Goal: Information Seeking & Learning: Find specific fact

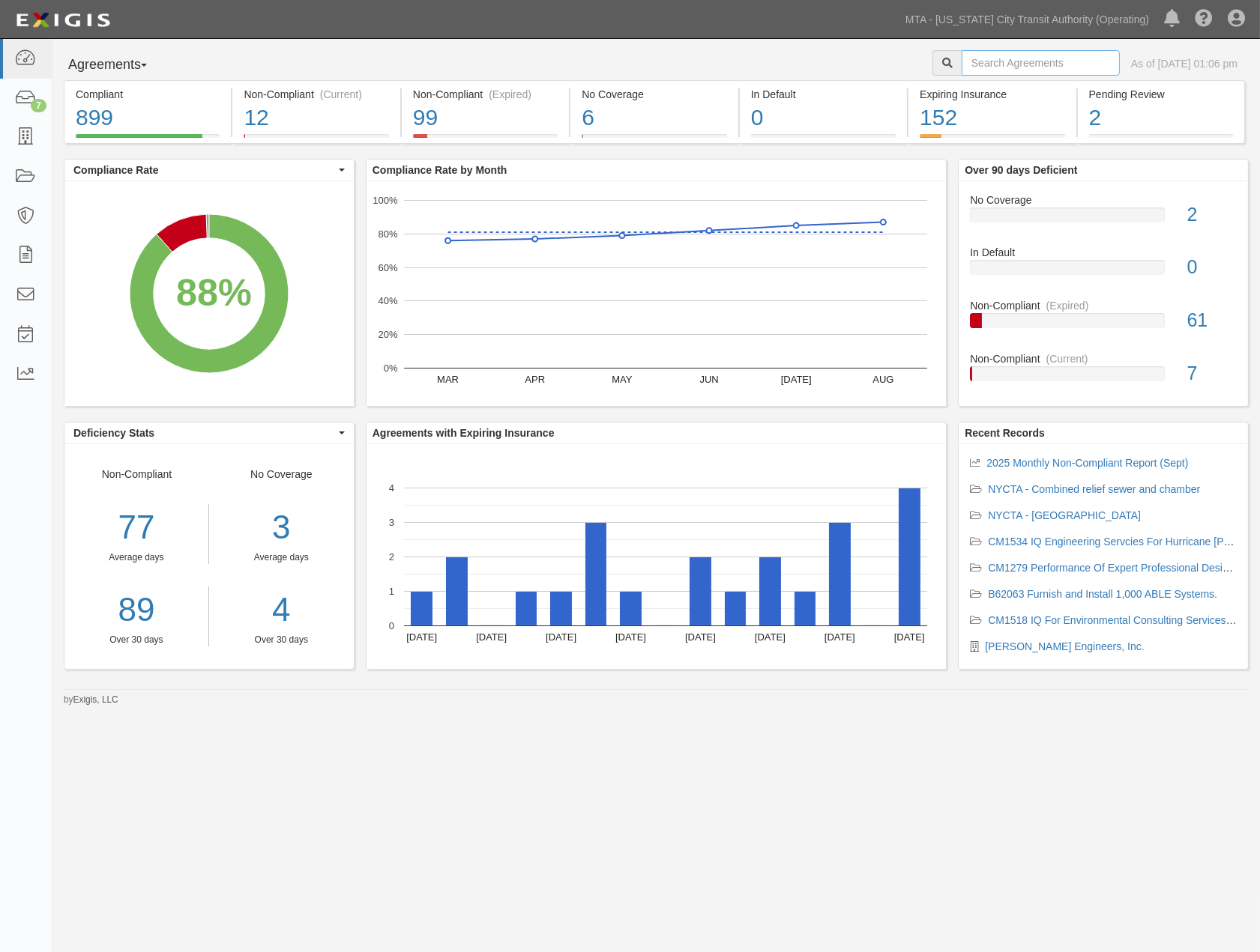
click at [1047, 58] on input "text" at bounding box center [1041, 62] width 158 height 25
type input "71900"
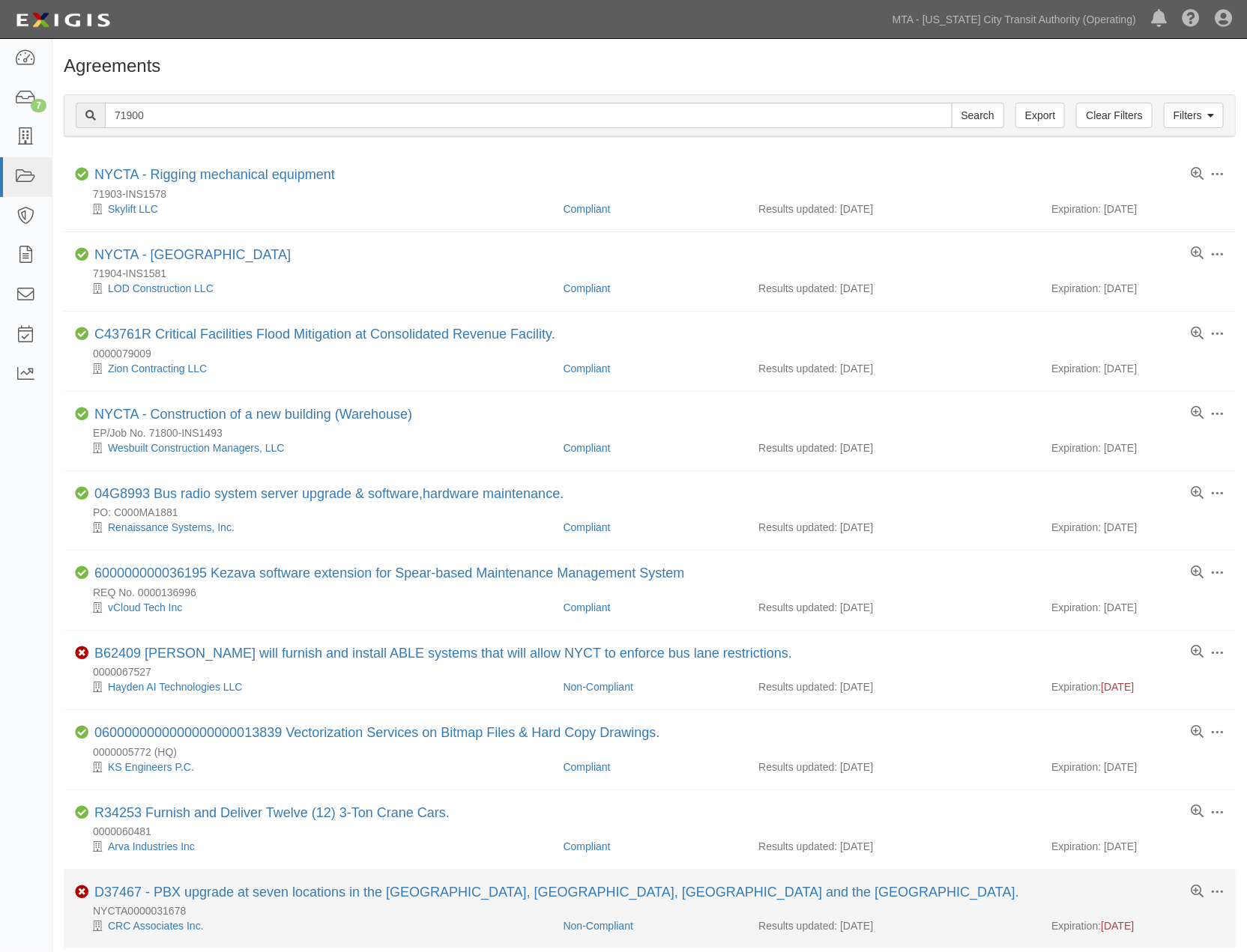
click at [83, 941] on li "Toggle Agreement Dropdown Edit Log activity Add task Send message Archive Non-C…" at bounding box center [650, 910] width 1172 height 79
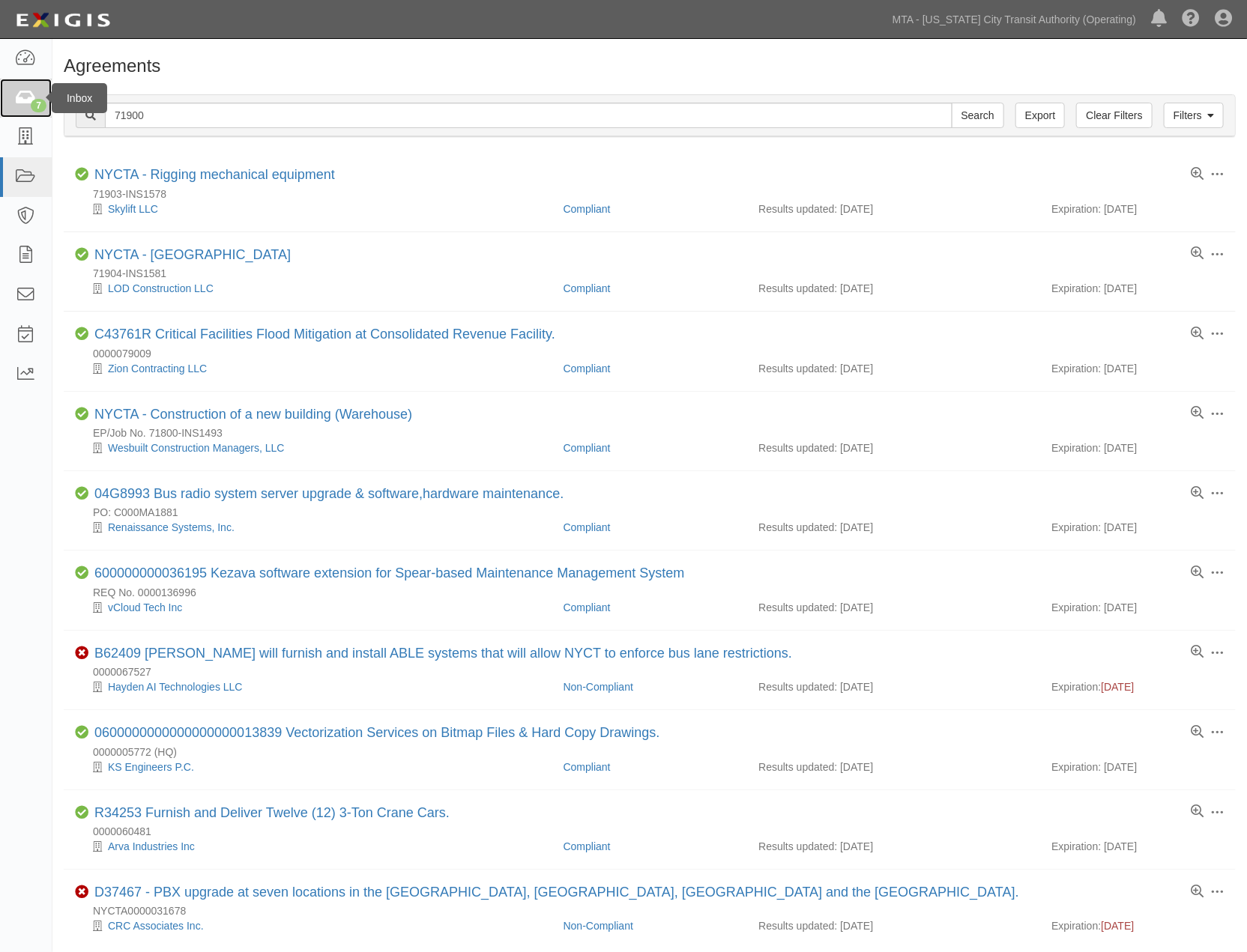
click at [40, 100] on div "7" at bounding box center [39, 105] width 16 height 13
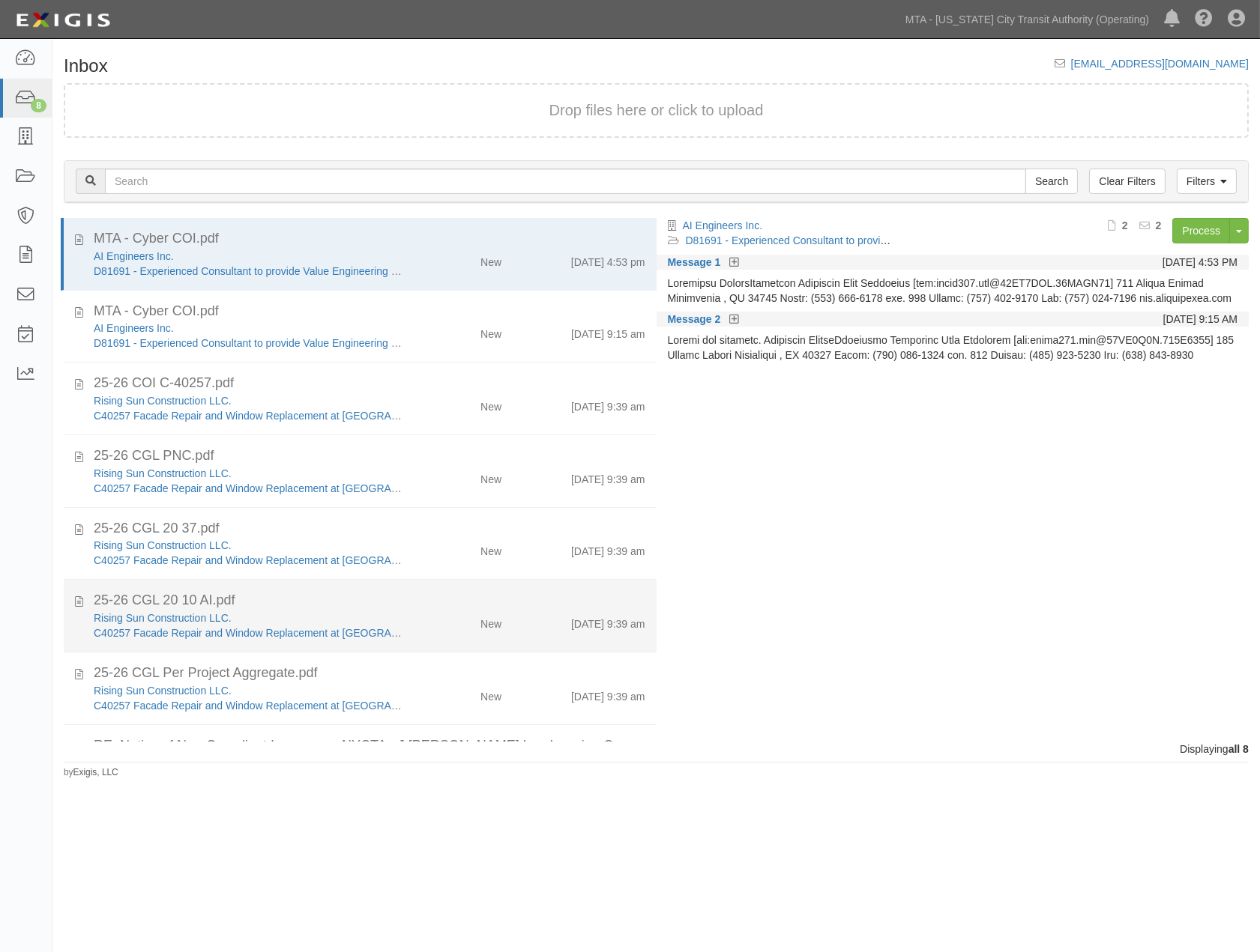
scroll to position [63, 0]
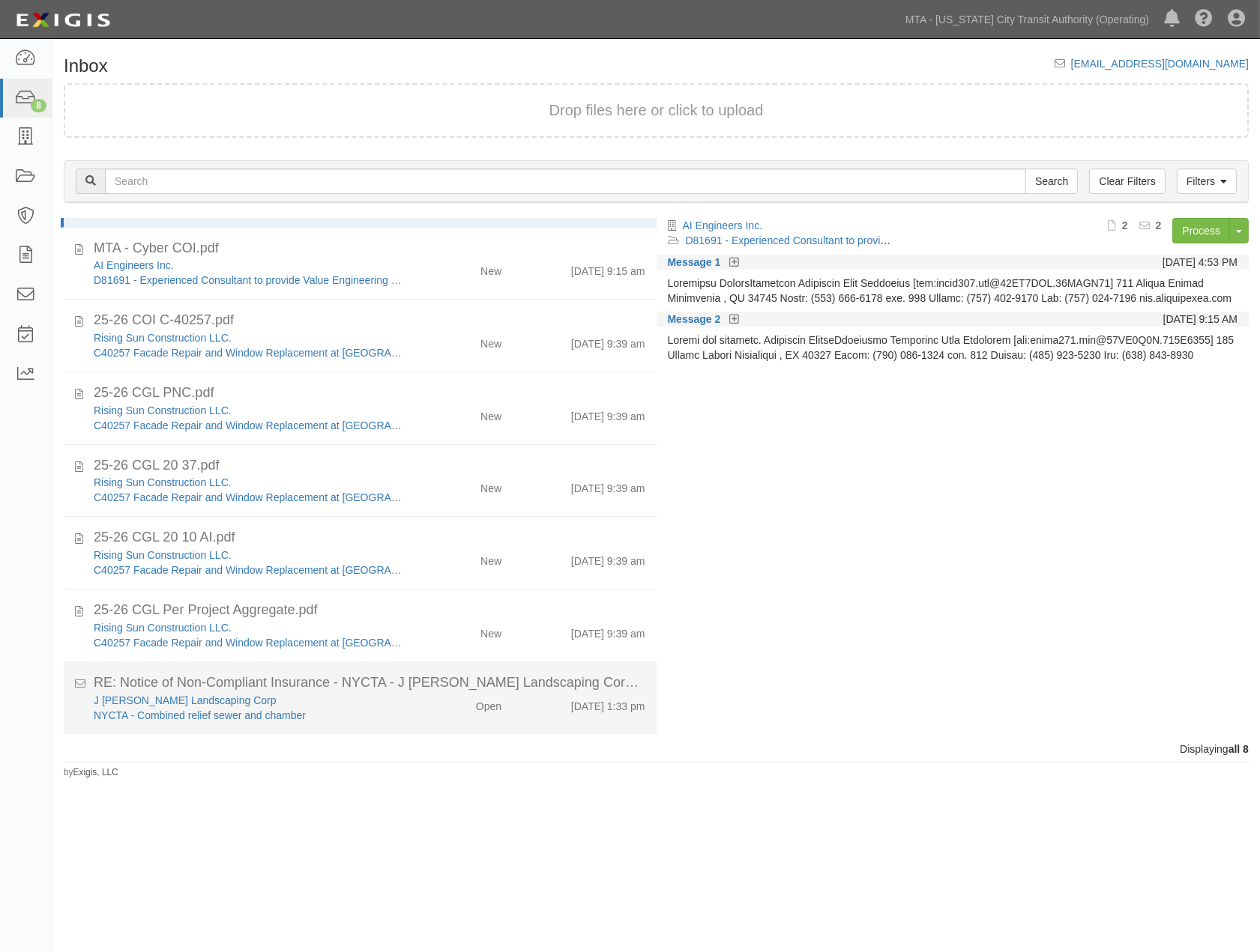
click at [372, 702] on div "J Pizzirusso Landscaping Corp" at bounding box center [250, 701] width 313 height 15
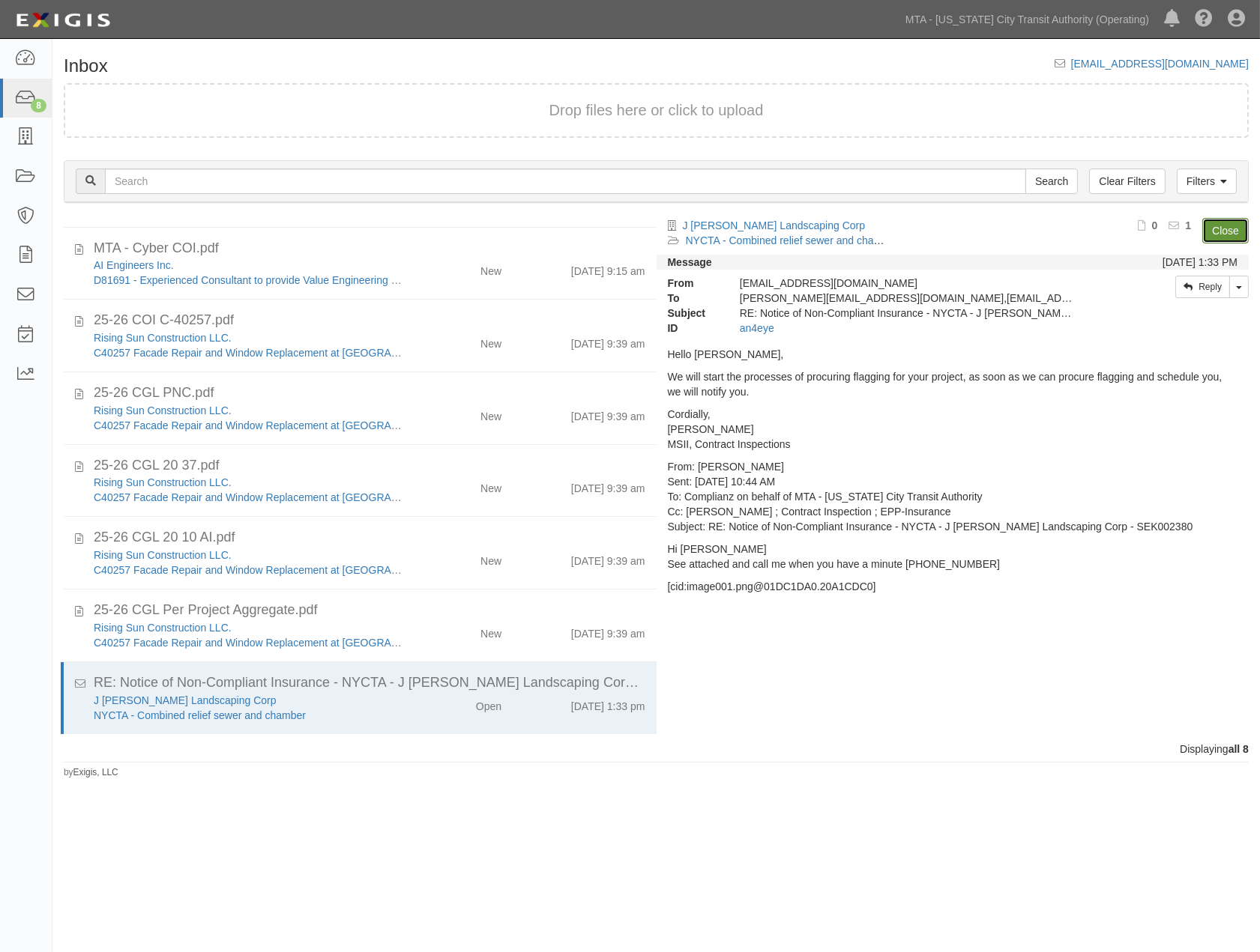
click at [1223, 225] on link "Close" at bounding box center [1224, 231] width 46 height 25
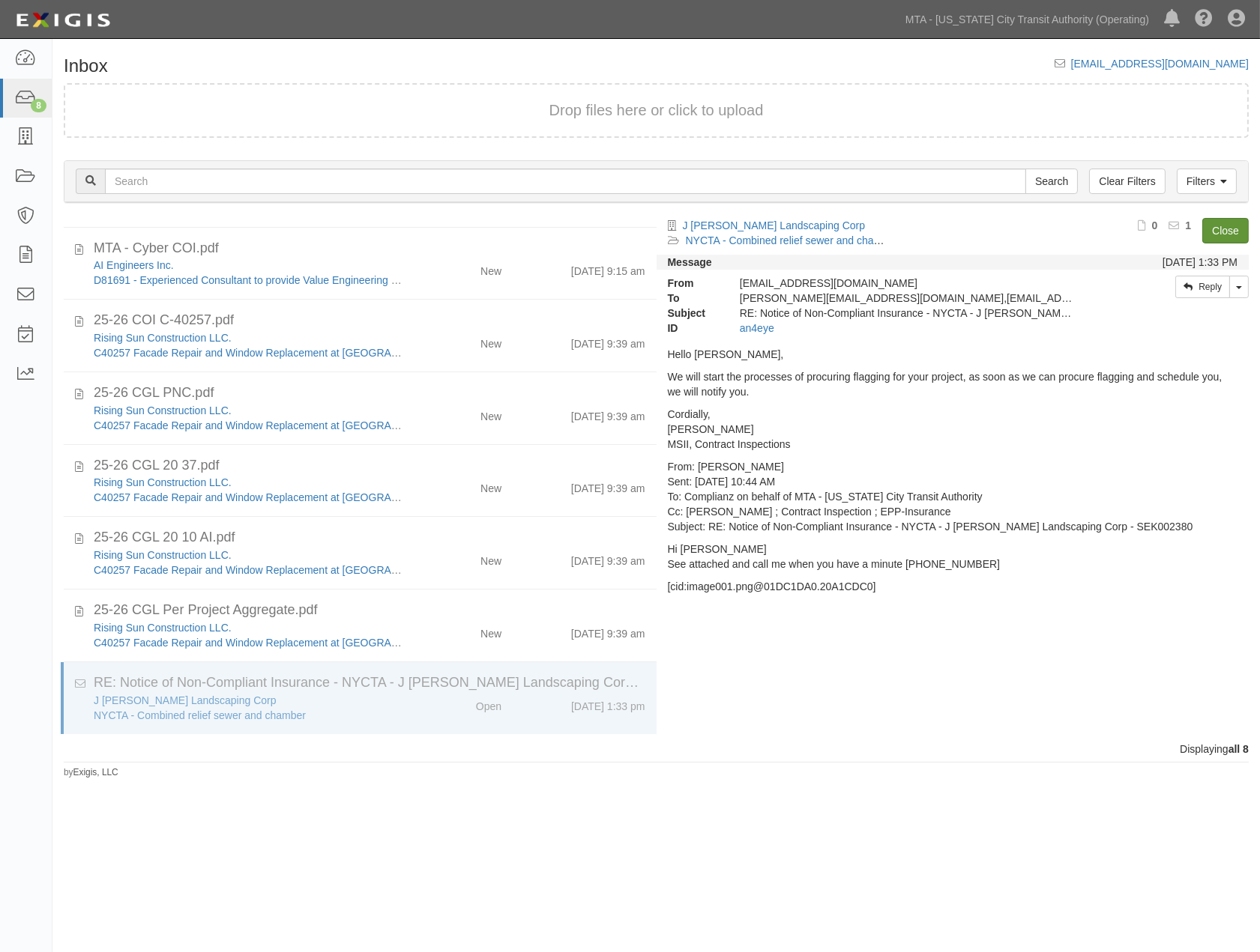
scroll to position [0, 0]
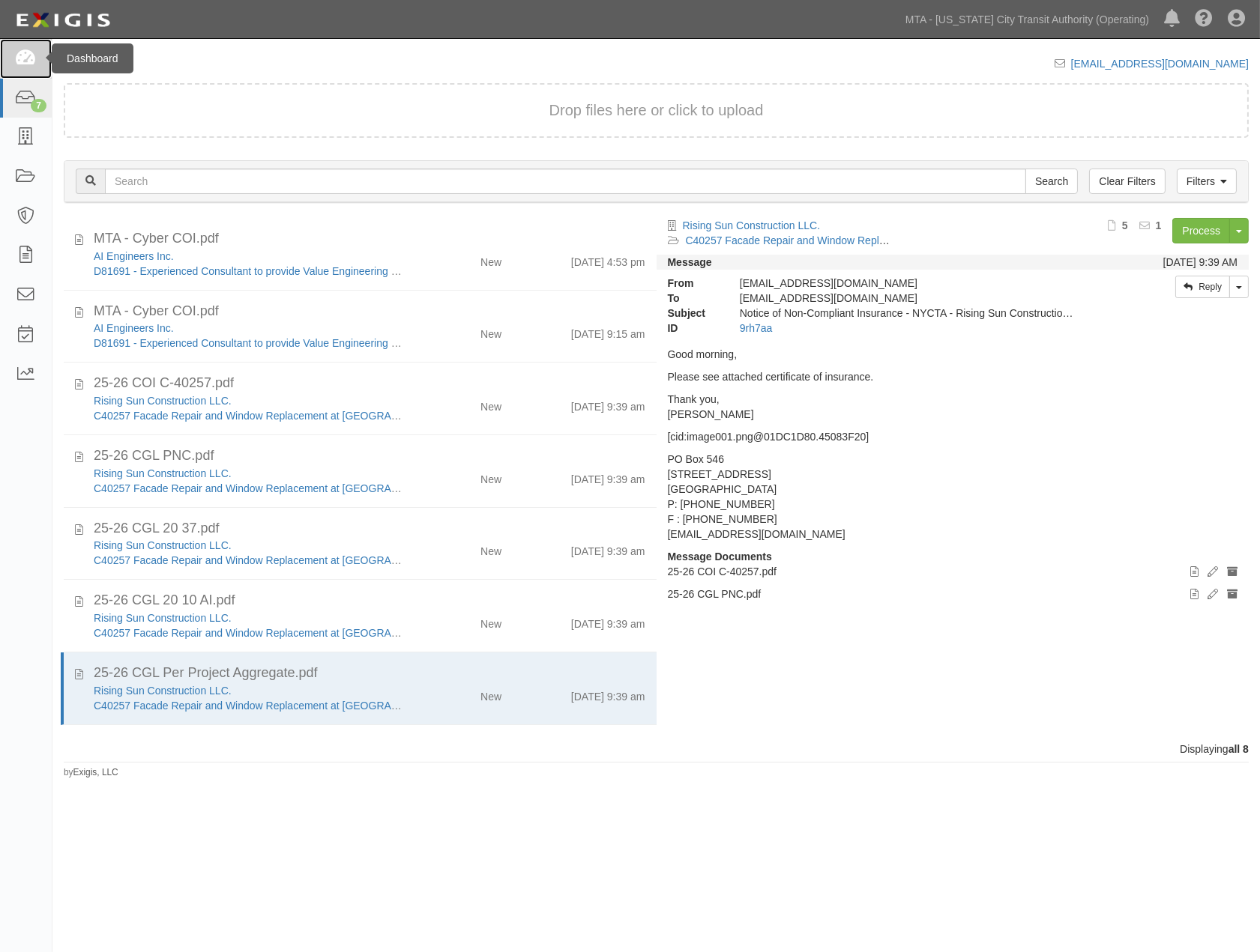
click at [27, 56] on icon at bounding box center [25, 58] width 21 height 17
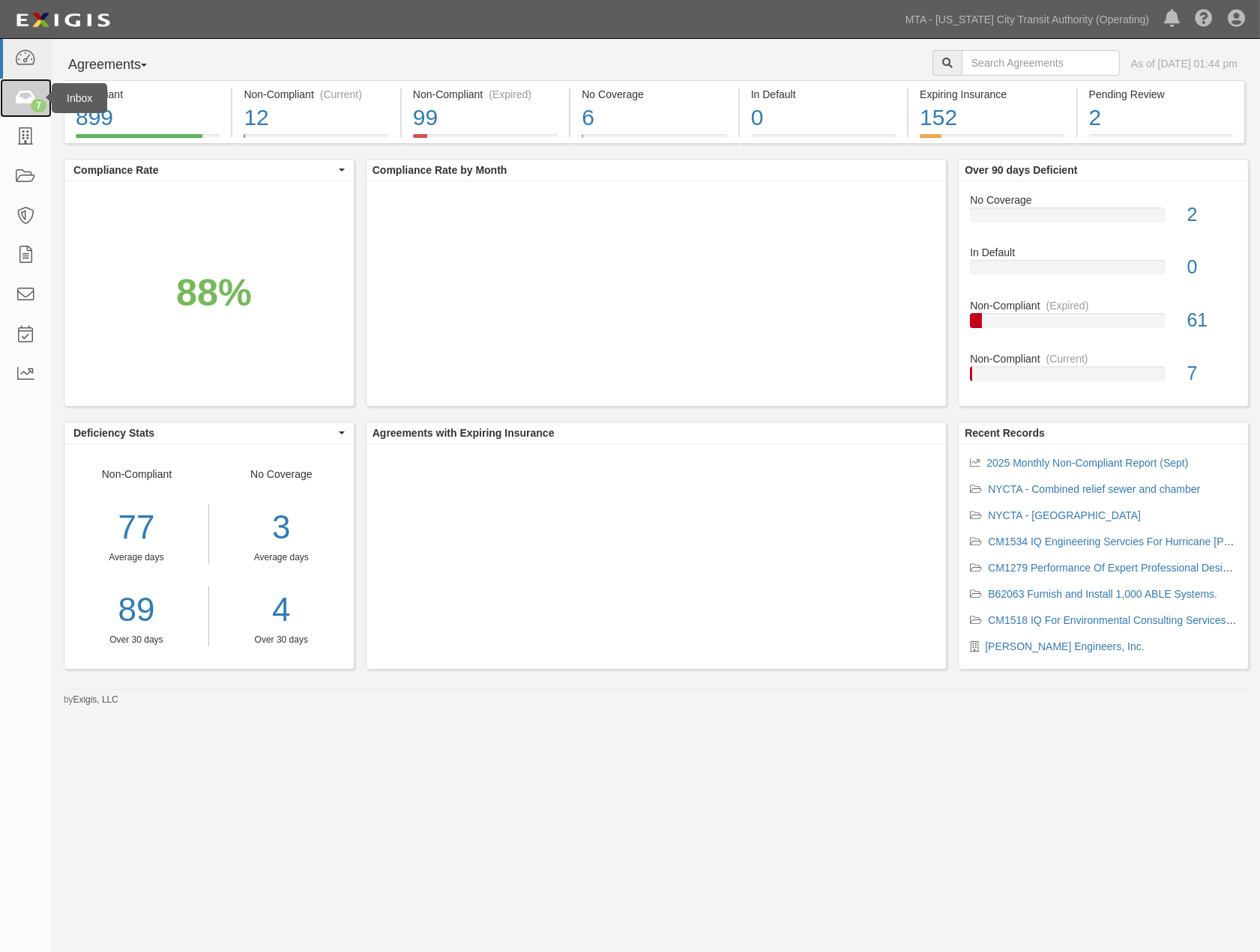
click at [24, 110] on link "7" at bounding box center [25, 99] width 52 height 40
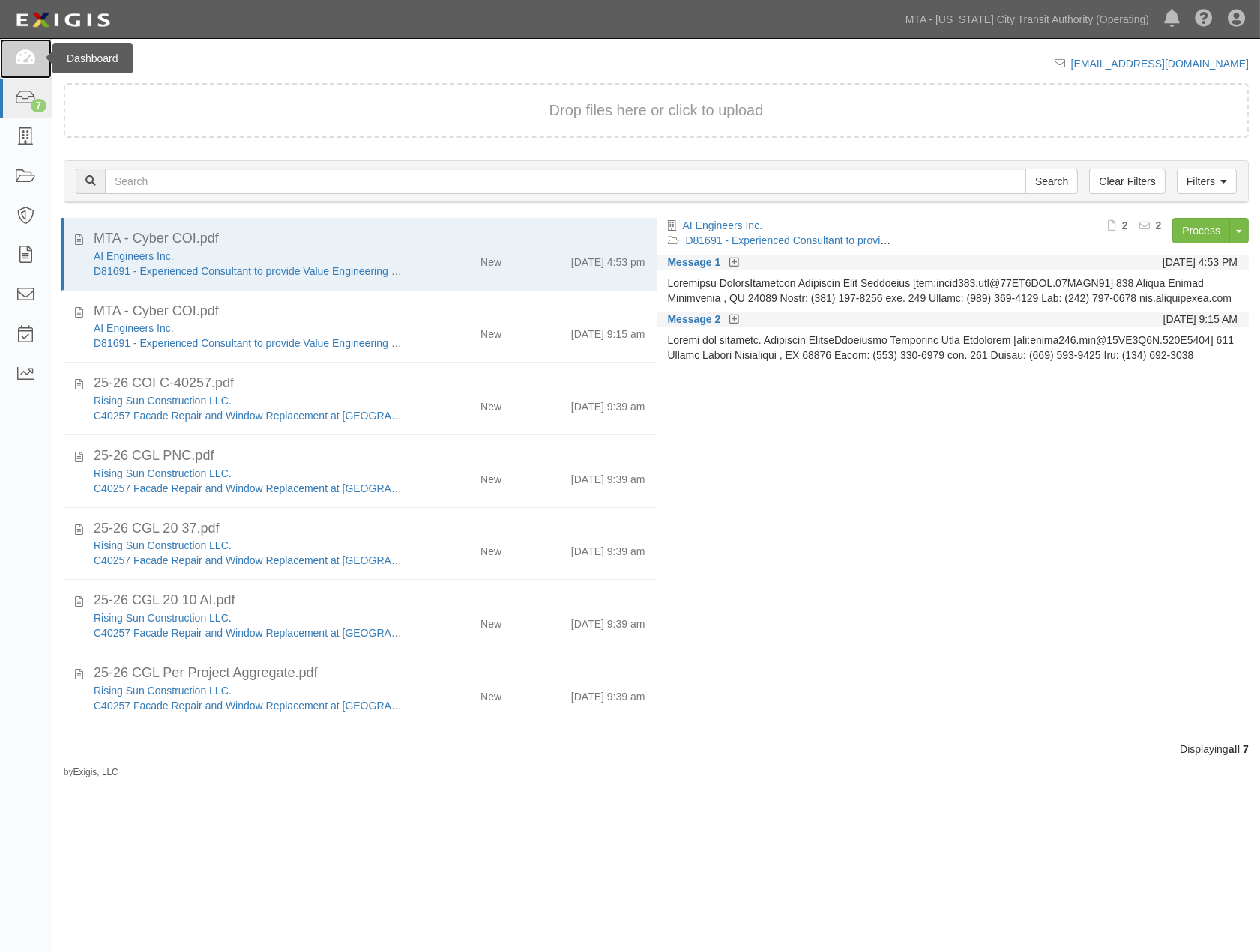
click at [21, 62] on icon at bounding box center [25, 58] width 21 height 17
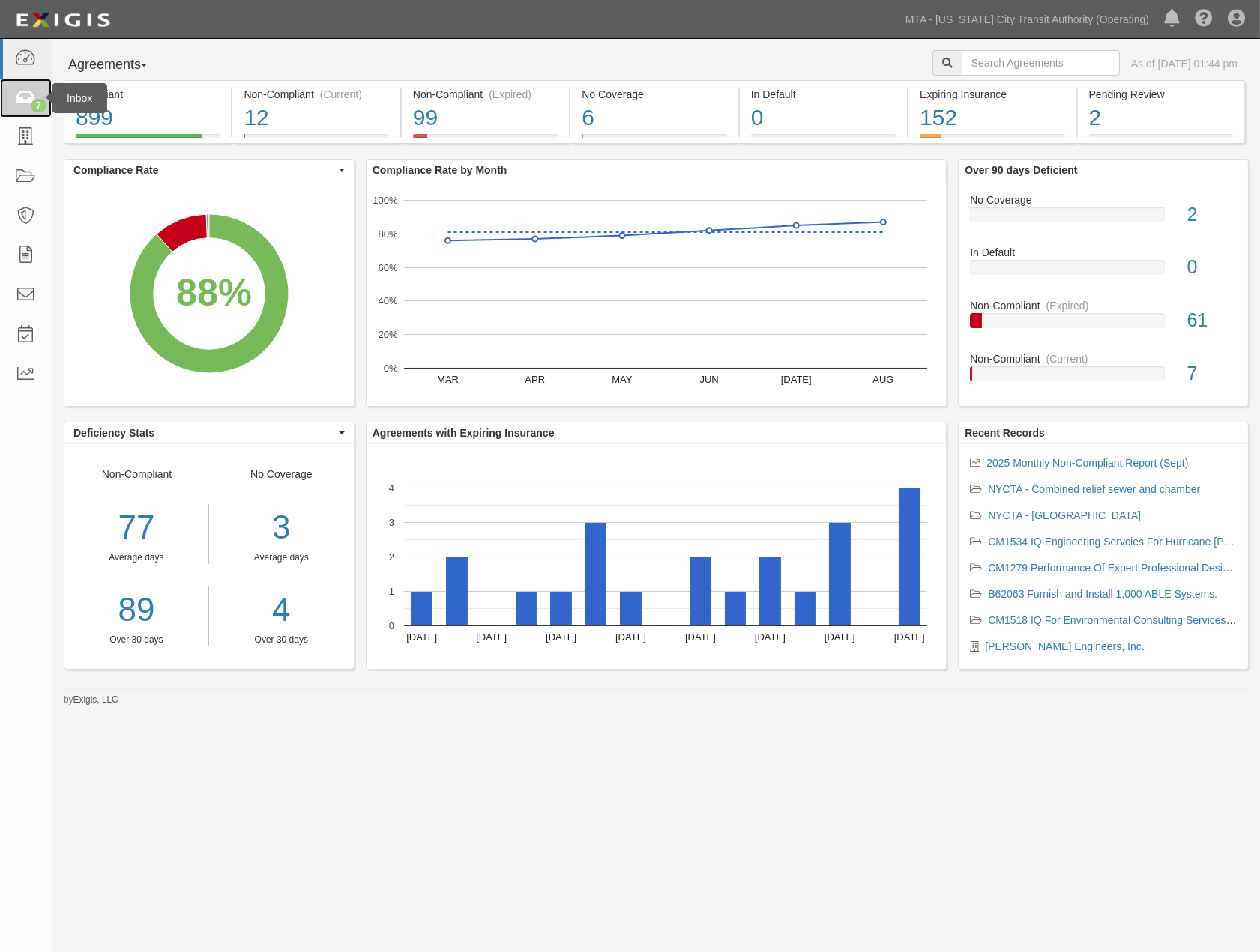
click at [34, 108] on div "7" at bounding box center [39, 105] width 16 height 13
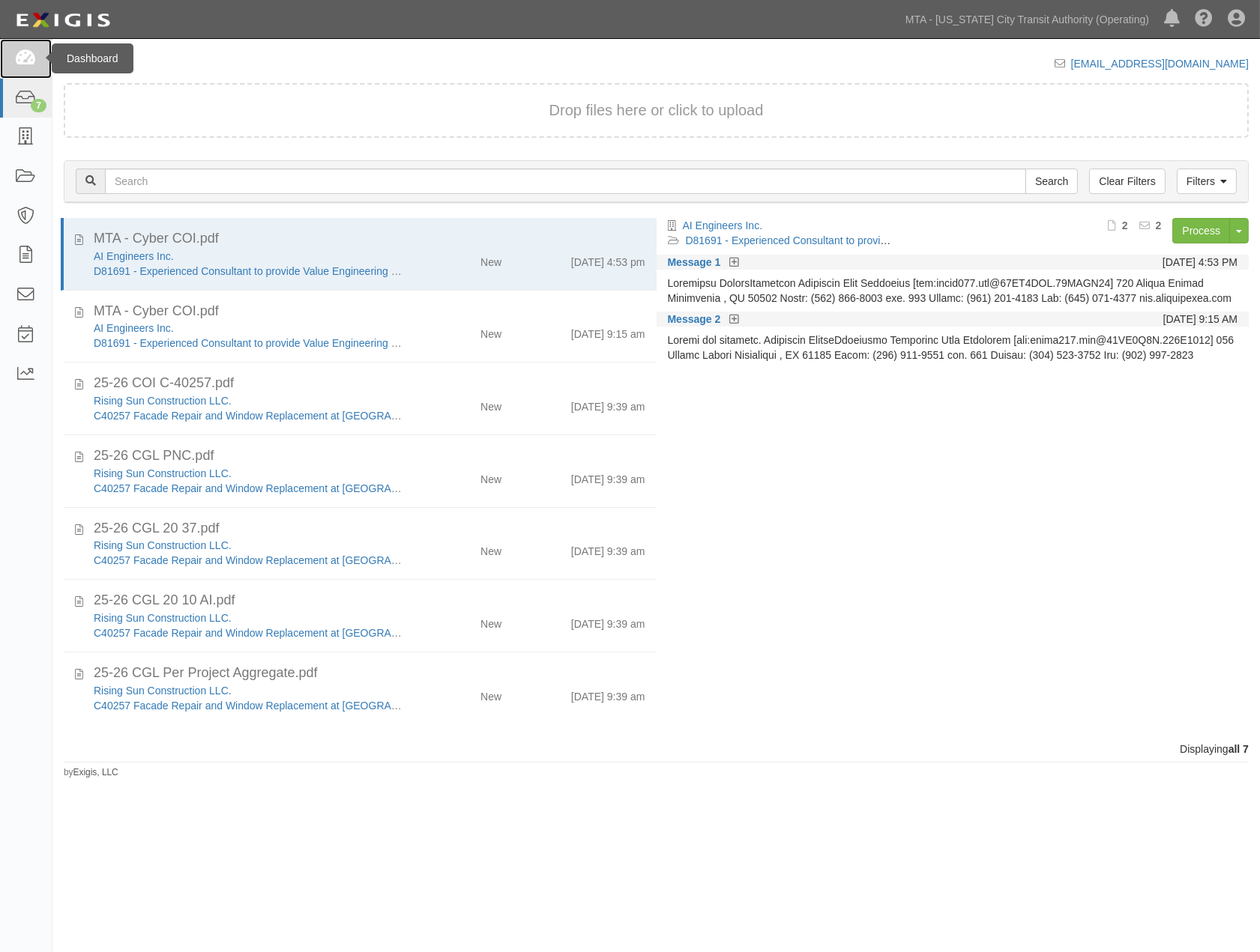
click at [24, 62] on icon at bounding box center [25, 58] width 21 height 17
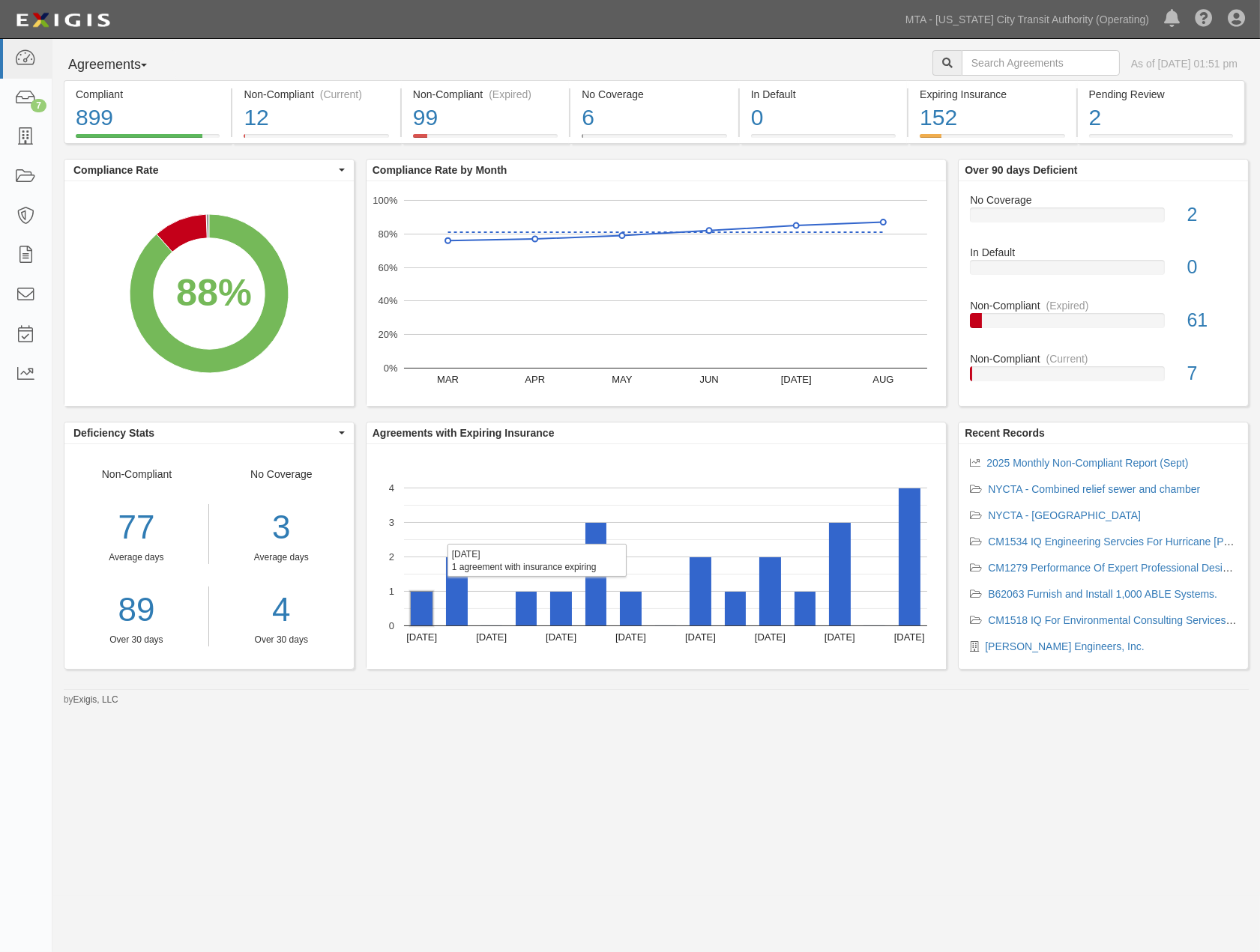
click at [423, 619] on rect "A chart." at bounding box center [421, 609] width 22 height 34
click at [453, 609] on rect "A chart." at bounding box center [456, 591] width 22 height 68
click at [1145, 17] on link "MTA - [US_STATE] City Transit Authority (Operating)" at bounding box center [1026, 20] width 259 height 30
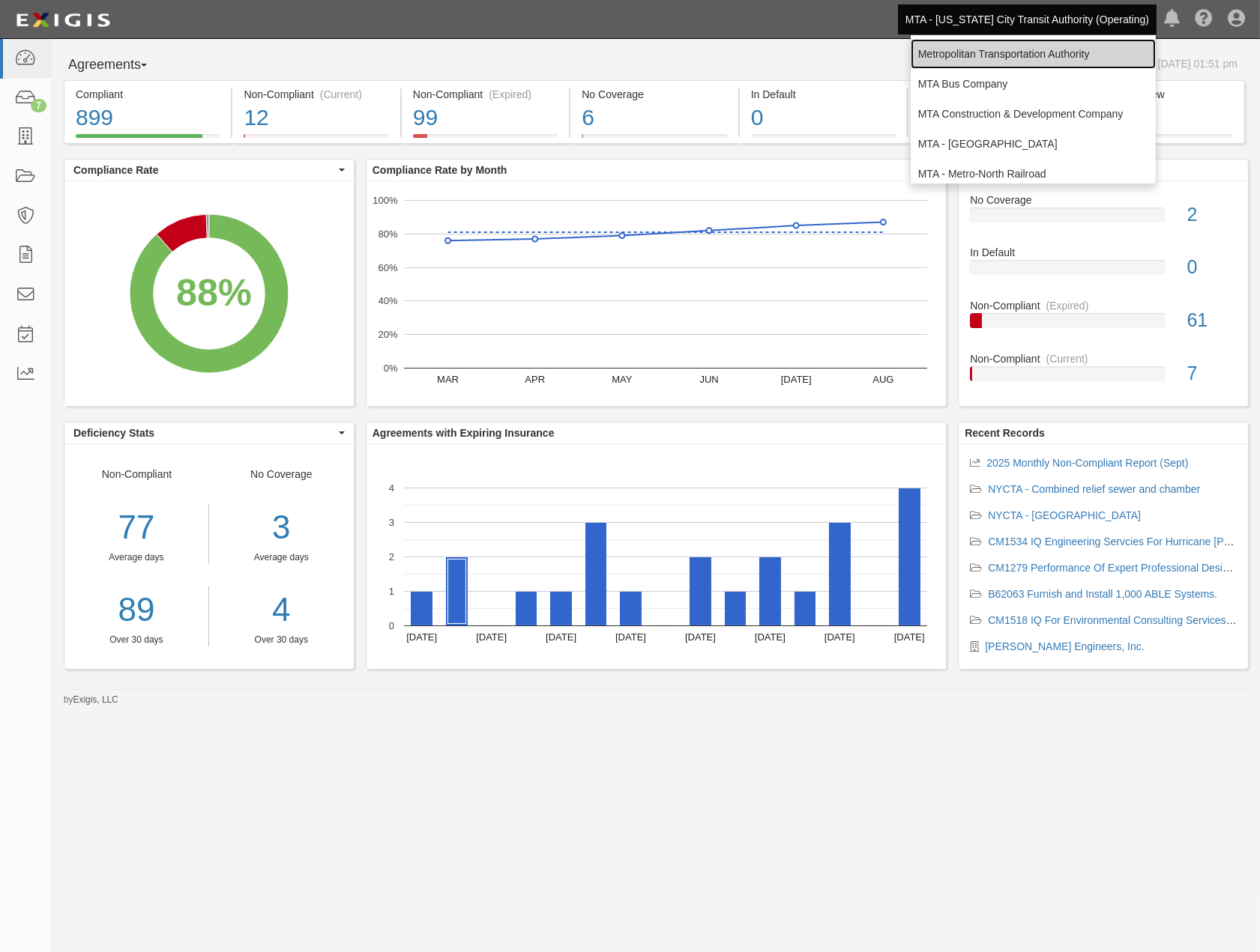
click at [1047, 56] on link "Metropolitan Transportation Authority" at bounding box center [1033, 54] width 245 height 30
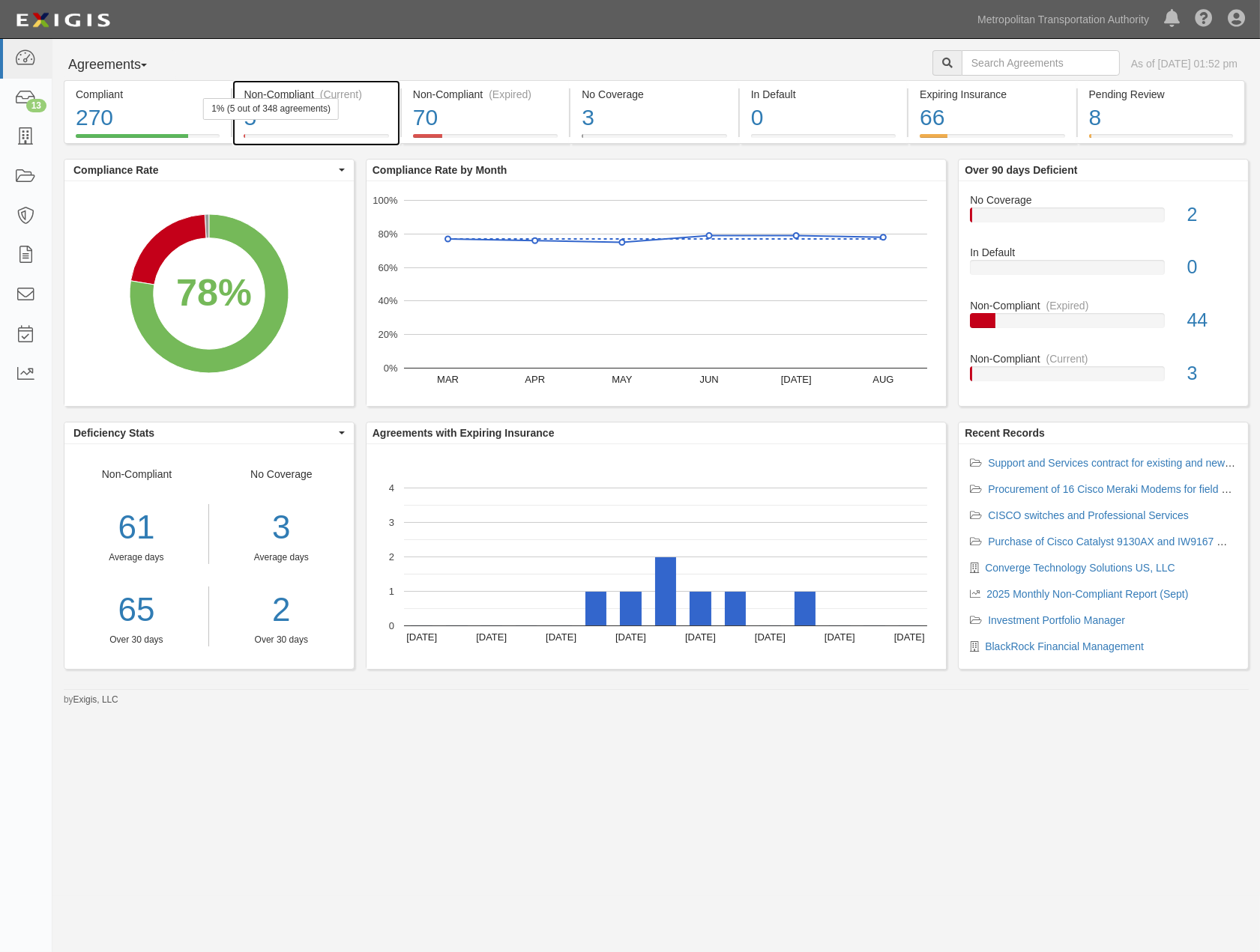
click at [362, 121] on div "5" at bounding box center [316, 118] width 145 height 32
click at [195, 115] on div "270" at bounding box center [147, 118] width 144 height 32
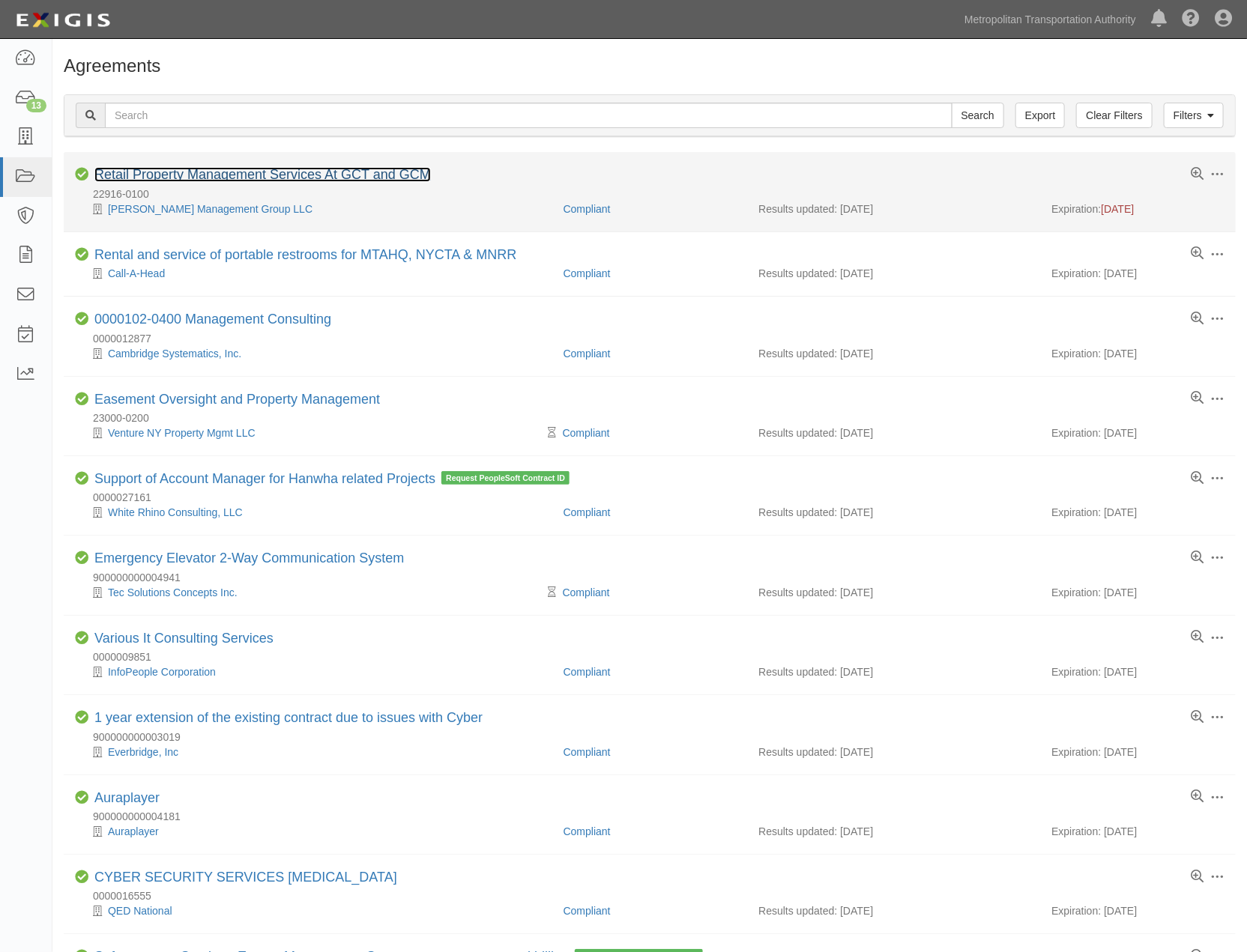
click at [199, 177] on link "Retail Property Management Services At GCT and GCM" at bounding box center [262, 174] width 336 height 15
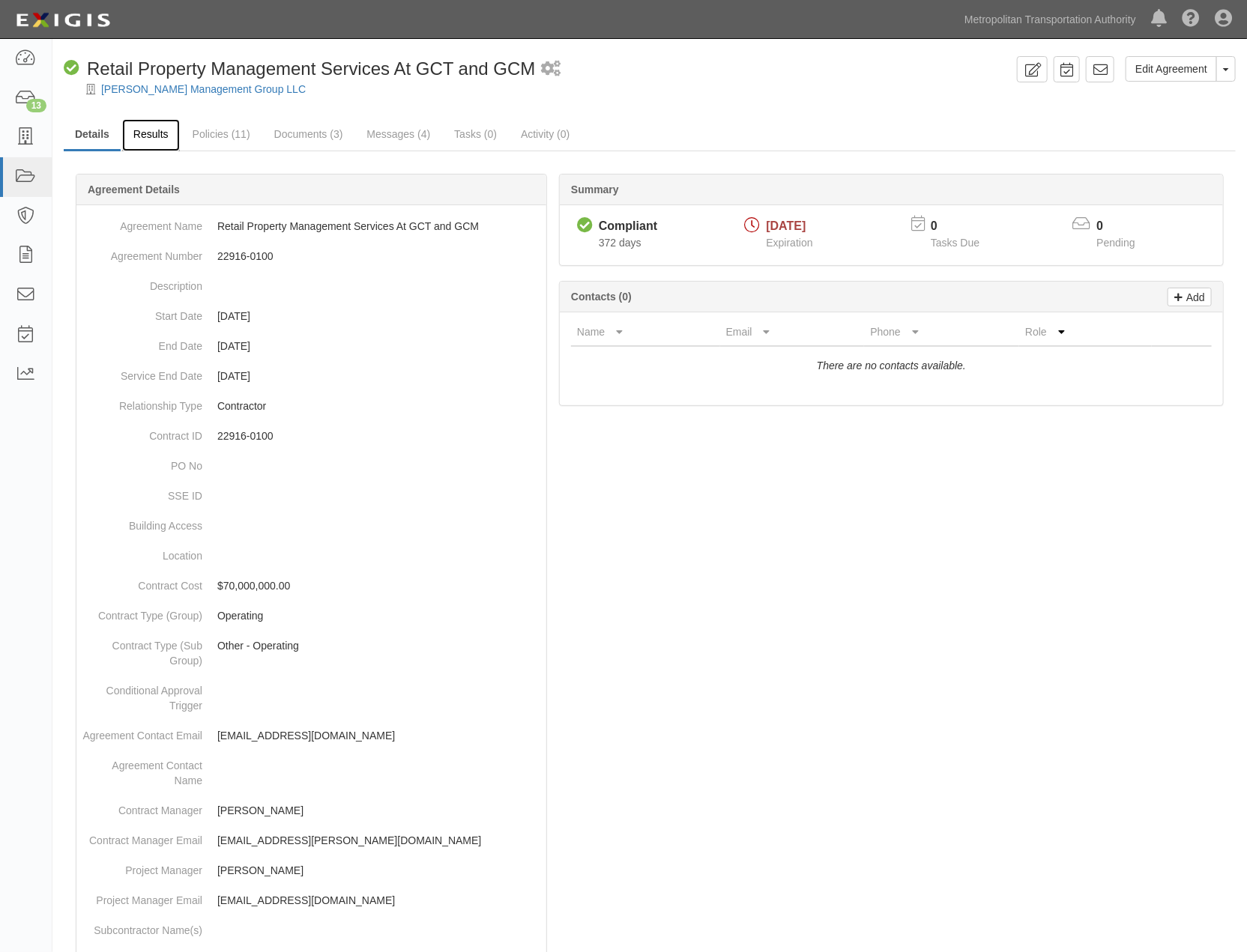
click at [152, 137] on link "Results" at bounding box center [151, 136] width 57 height 32
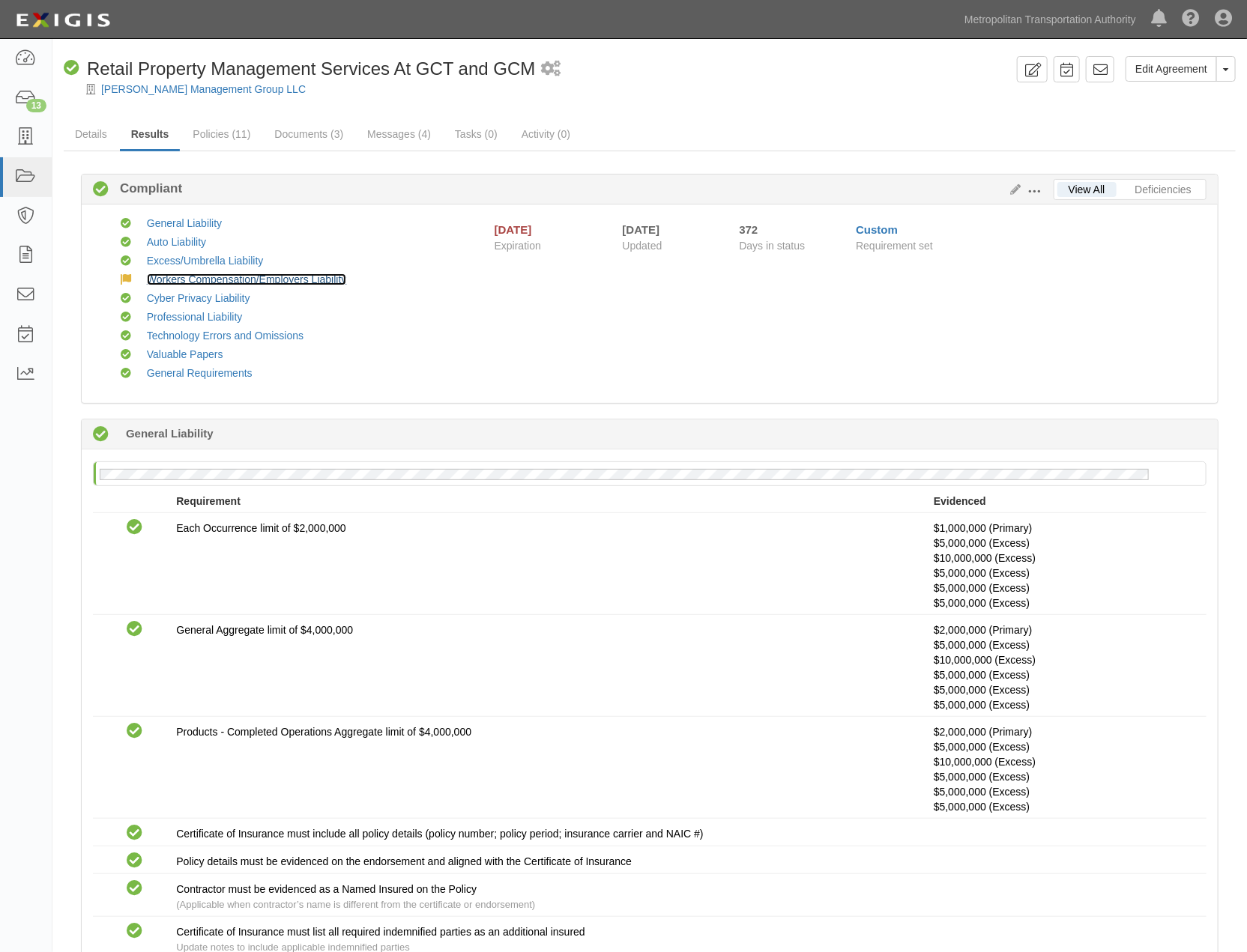
click at [225, 277] on link "Workers Compensation/Employers Liability" at bounding box center [247, 279] width 200 height 12
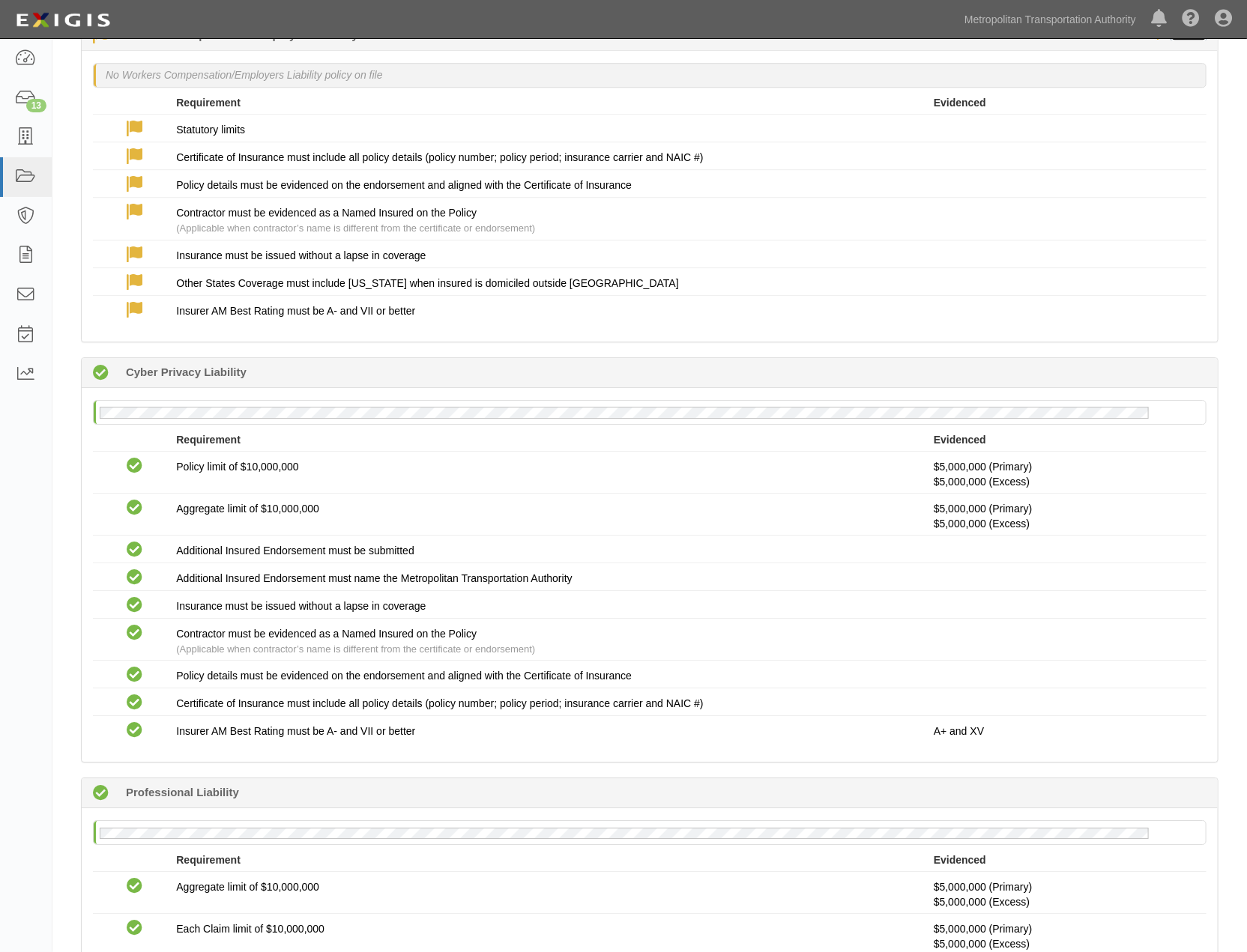
click at [1190, 40] on link "waivers" at bounding box center [1189, 34] width 35 height 12
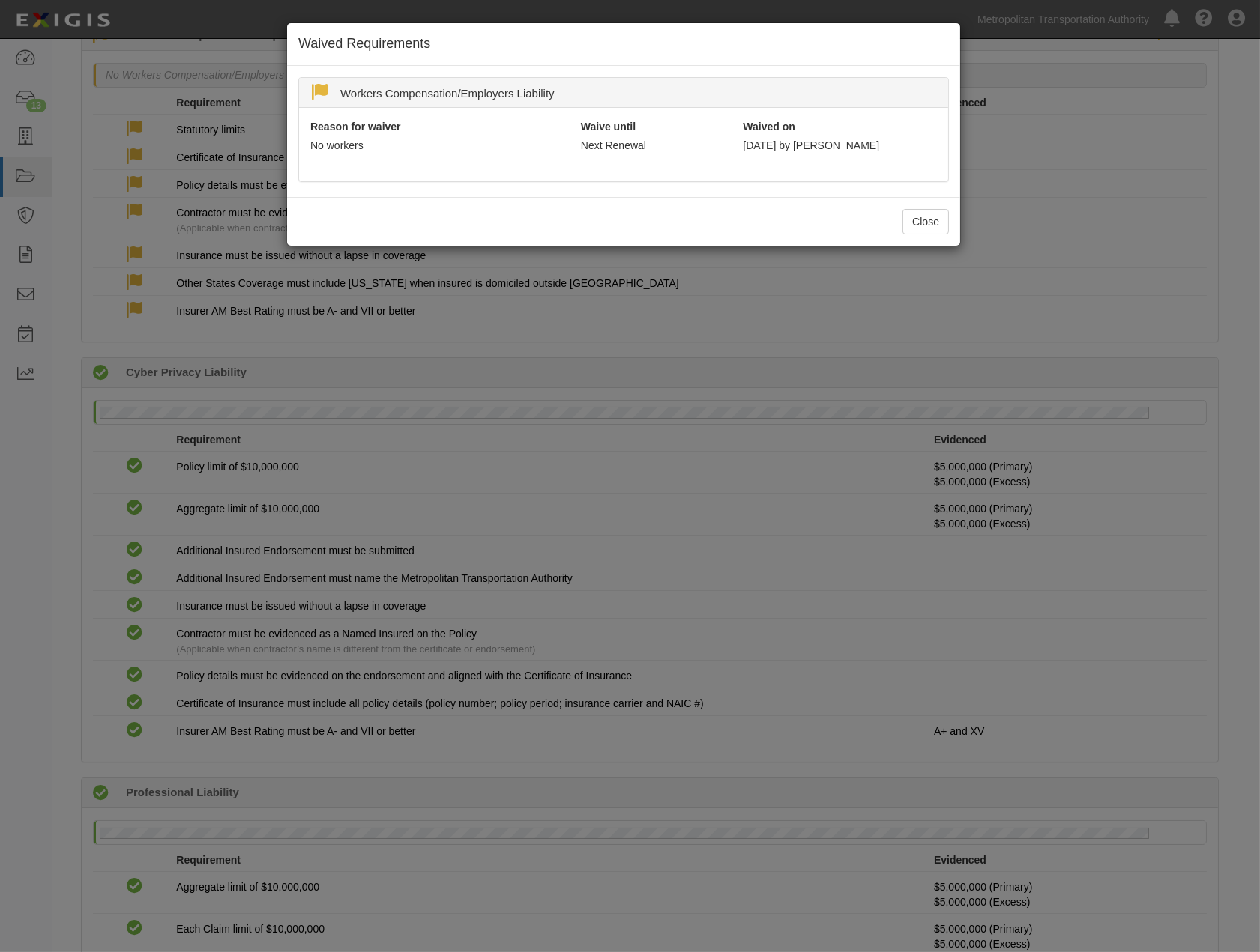
click at [1026, 173] on div "Waived Requirements Workers Compensation/Employers Liability Reason for waiver …" at bounding box center [630, 476] width 1260 height 952
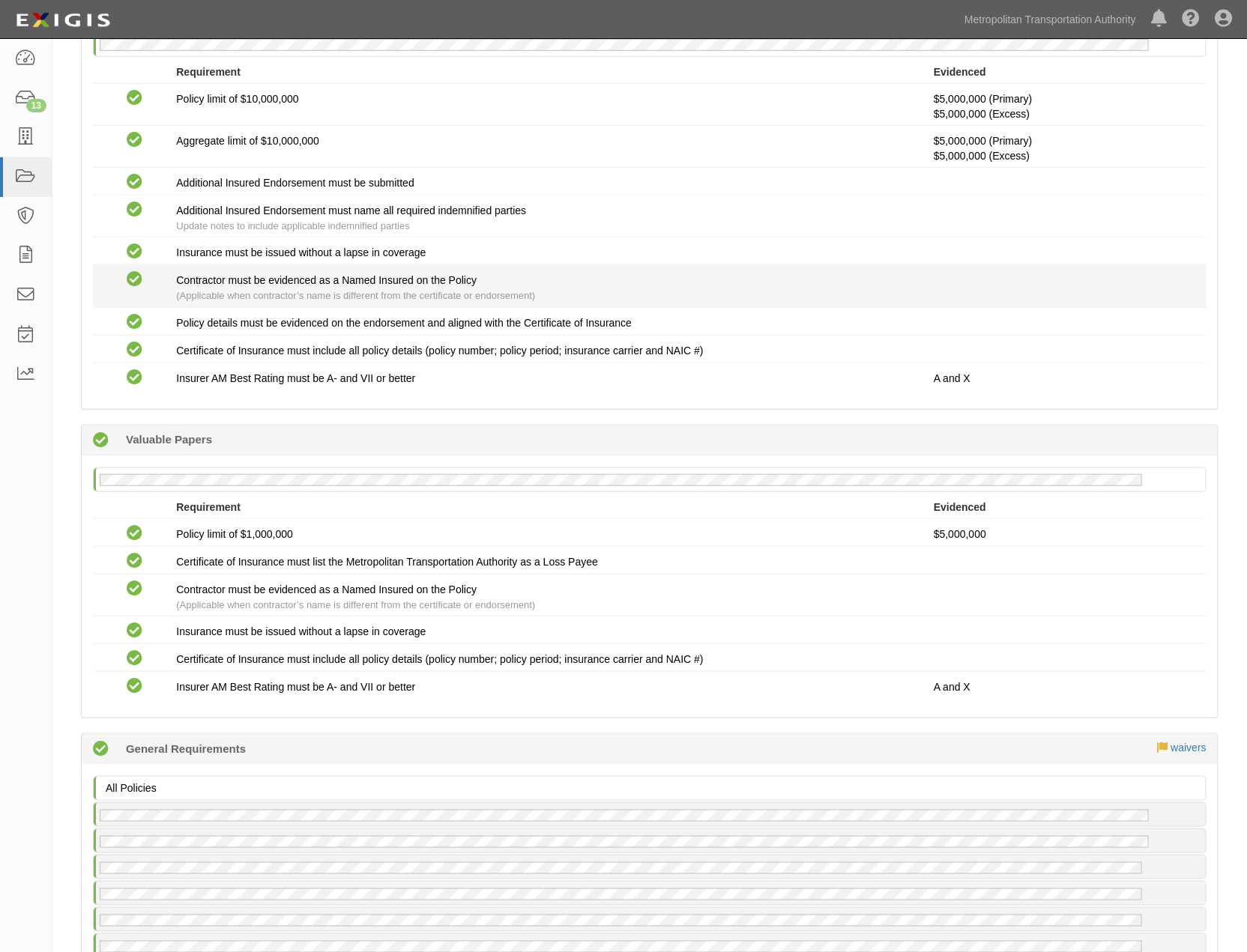
scroll to position [3435, 0]
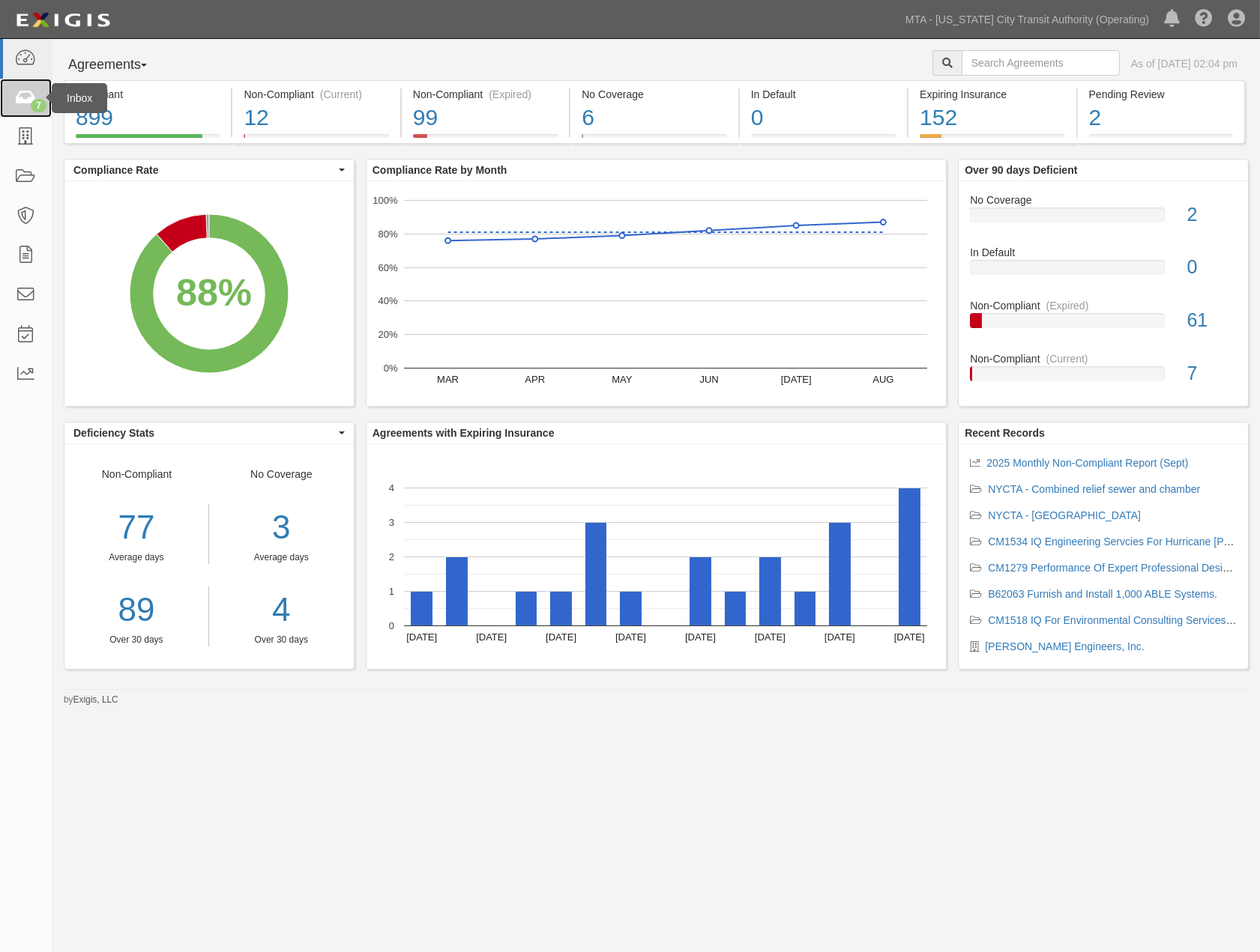
click at [23, 106] on icon at bounding box center [25, 98] width 21 height 17
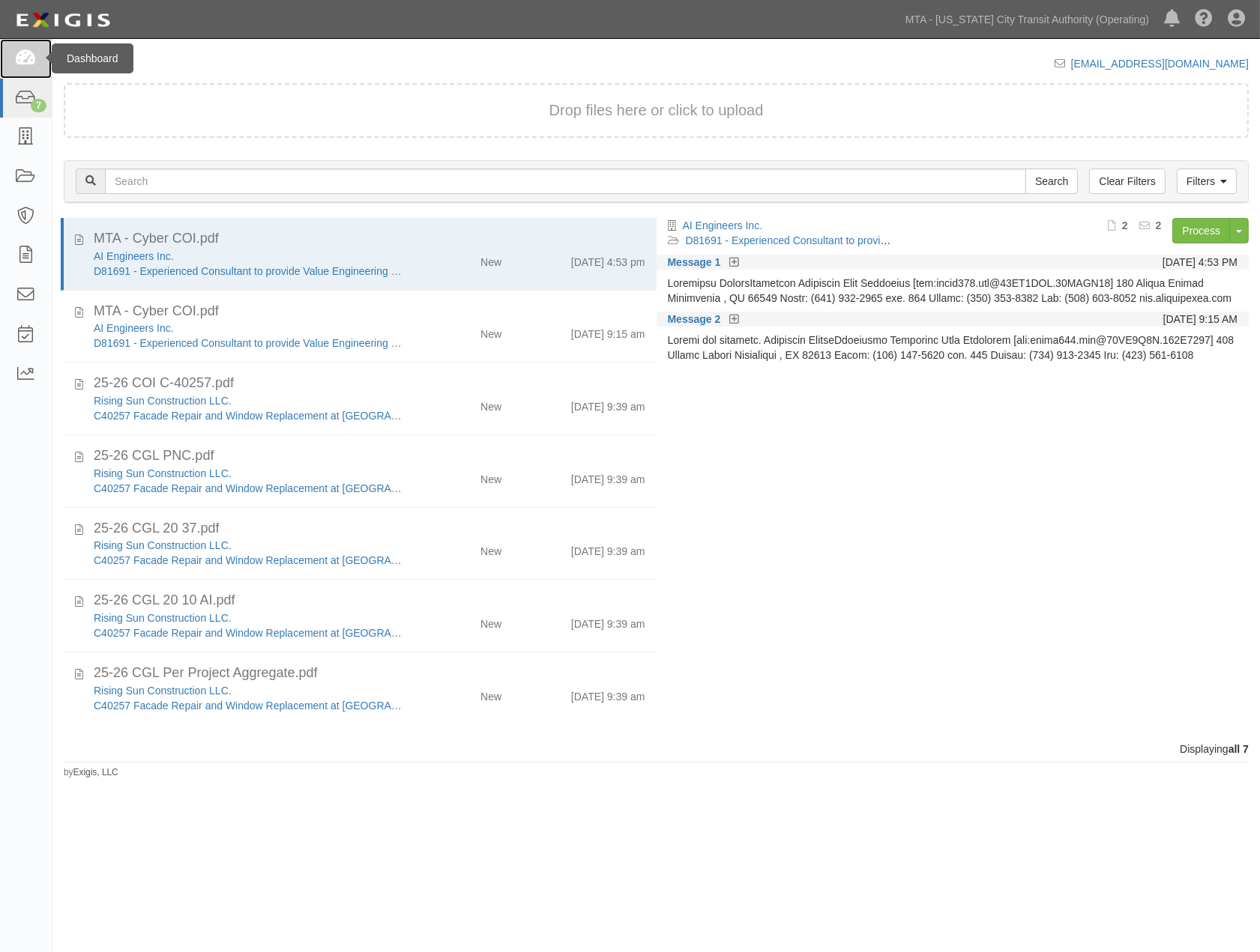
click at [24, 62] on icon at bounding box center [25, 58] width 21 height 17
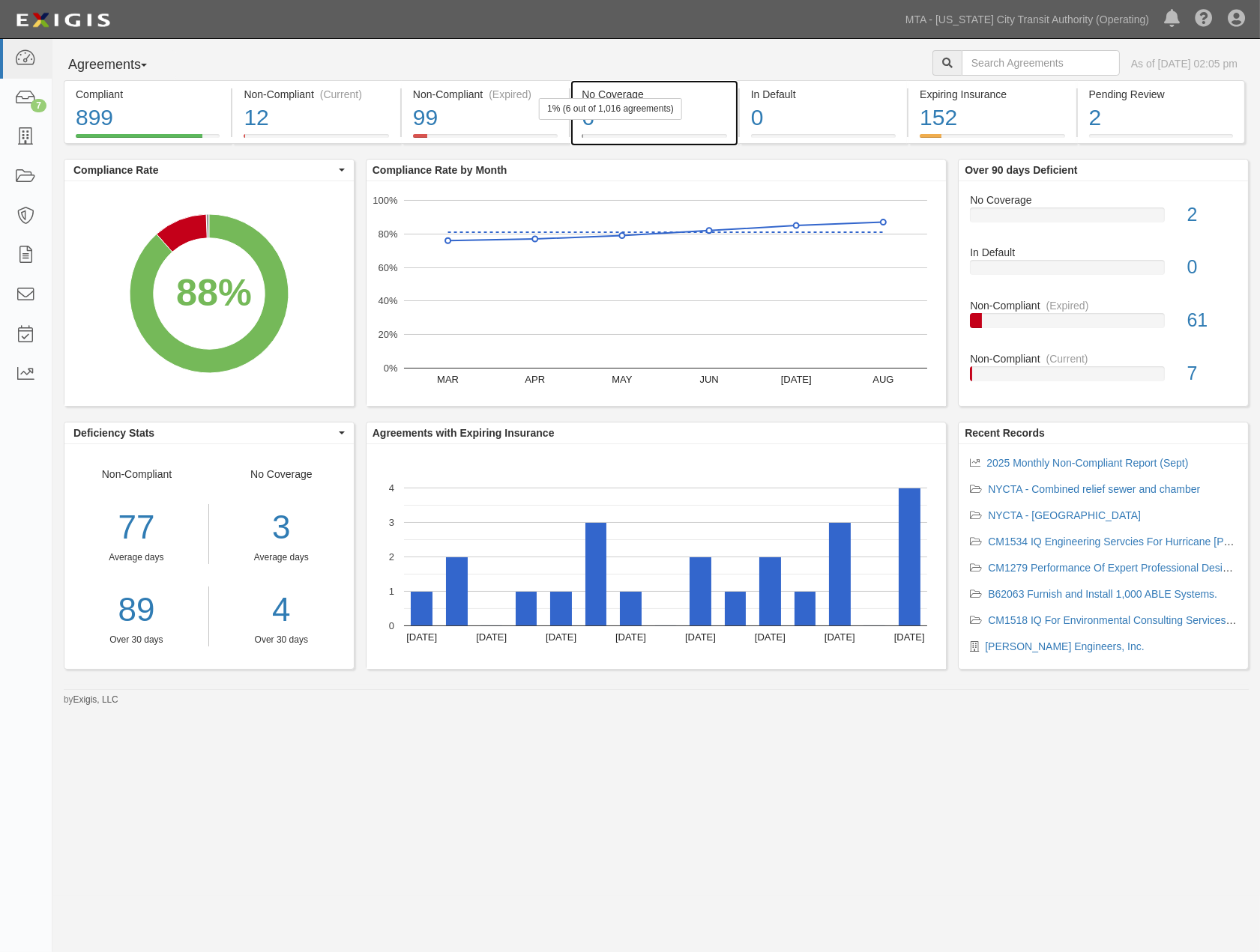
click at [670, 131] on div "6" at bounding box center [654, 118] width 145 height 32
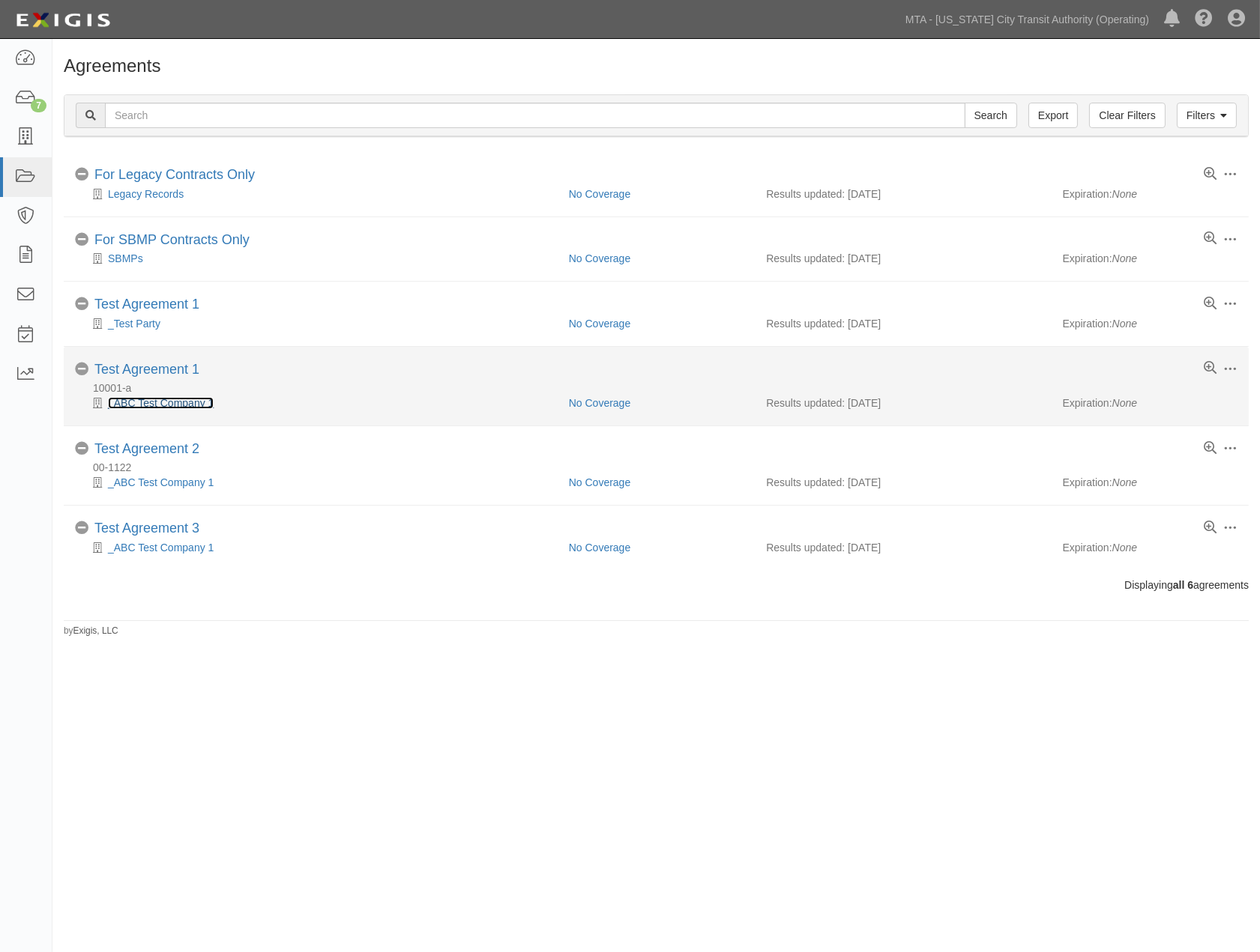
click at [173, 405] on link "_ABC Test Company 1" at bounding box center [161, 403] width 105 height 12
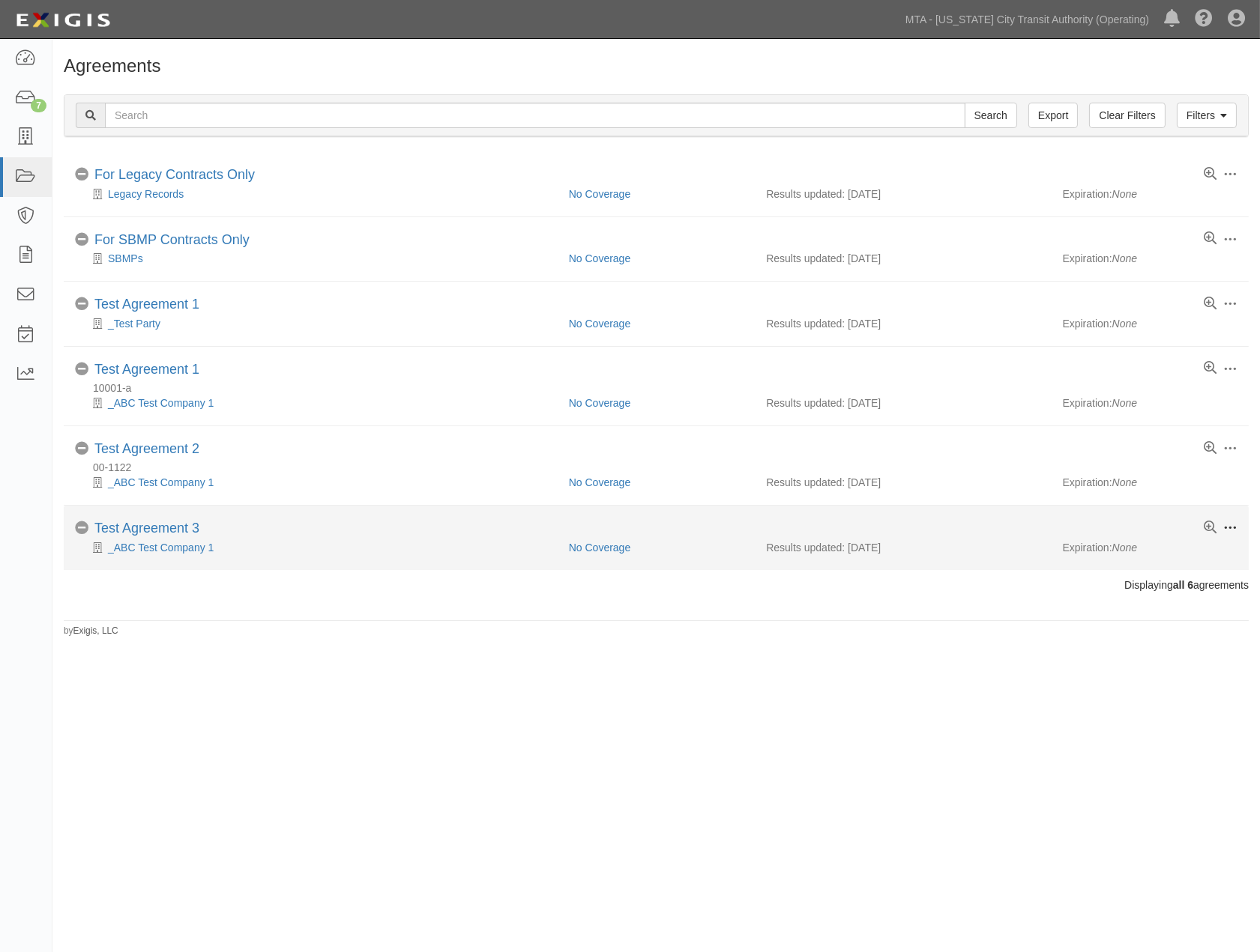
click at [1227, 526] on span at bounding box center [1230, 528] width 13 height 13
click at [1130, 637] on link "Archive" at bounding box center [1160, 637] width 119 height 27
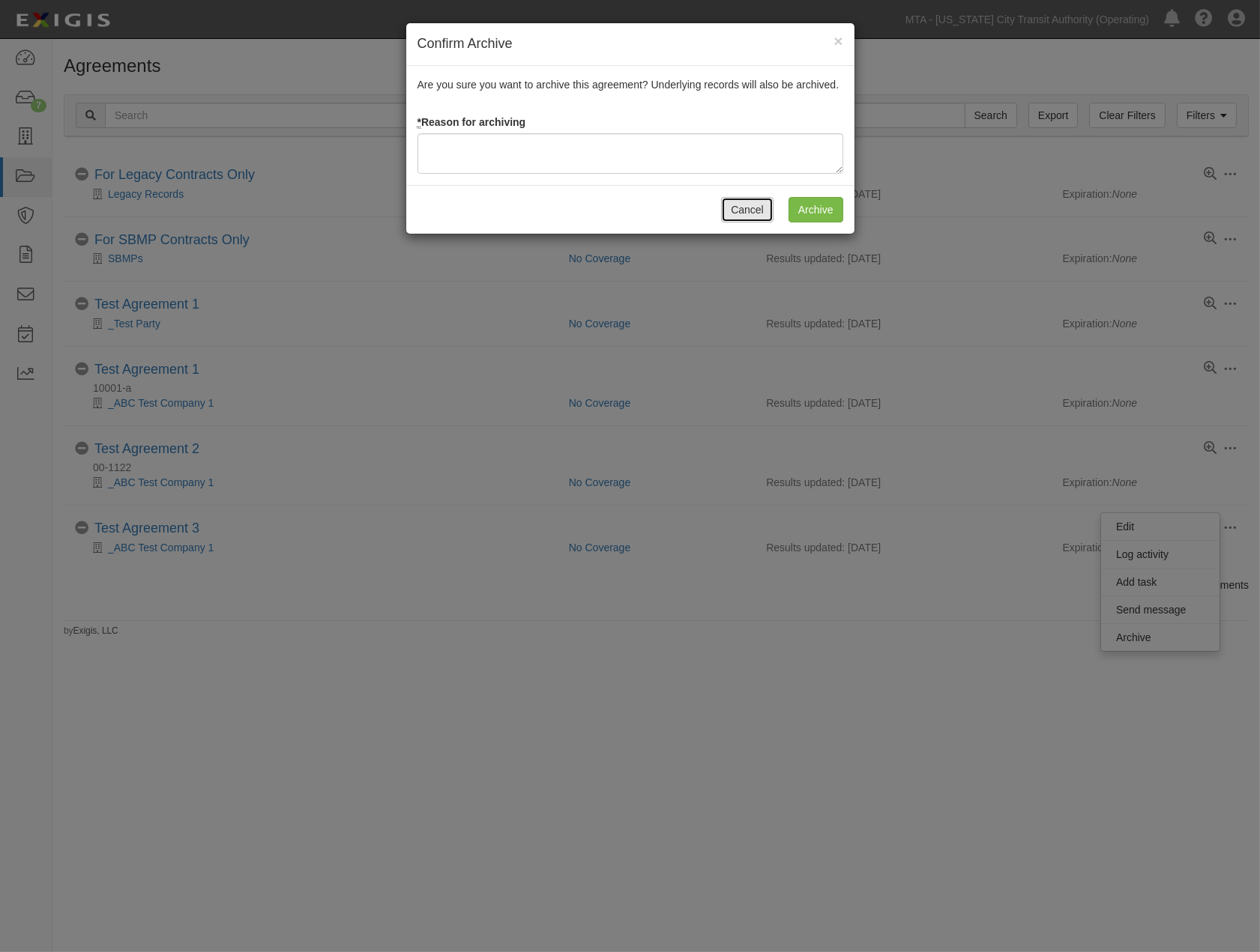
click at [743, 200] on button "Cancel" at bounding box center [747, 209] width 53 height 25
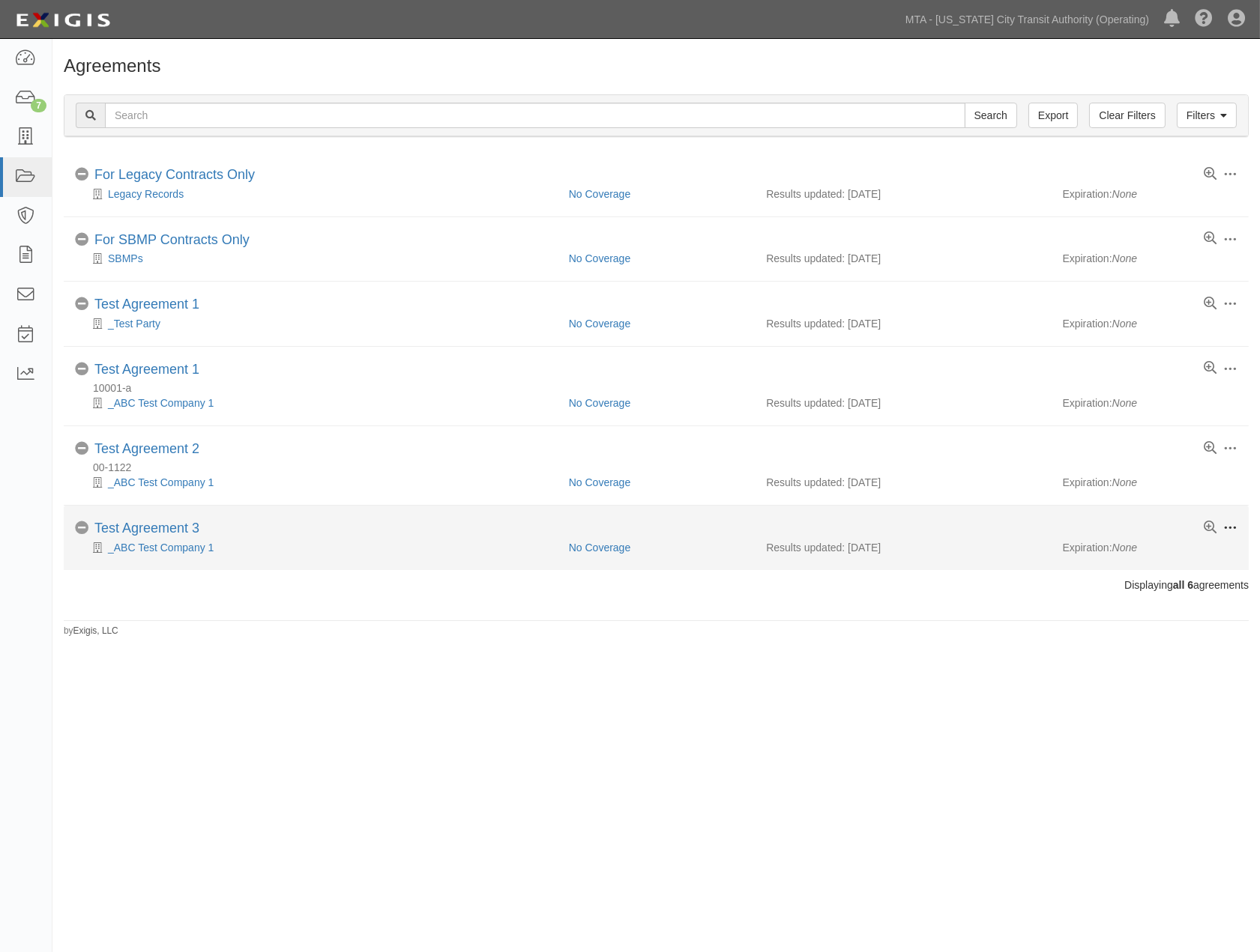
click at [1230, 524] on span at bounding box center [1230, 528] width 13 height 13
click at [186, 532] on link "Test Agreement 3" at bounding box center [146, 528] width 105 height 15
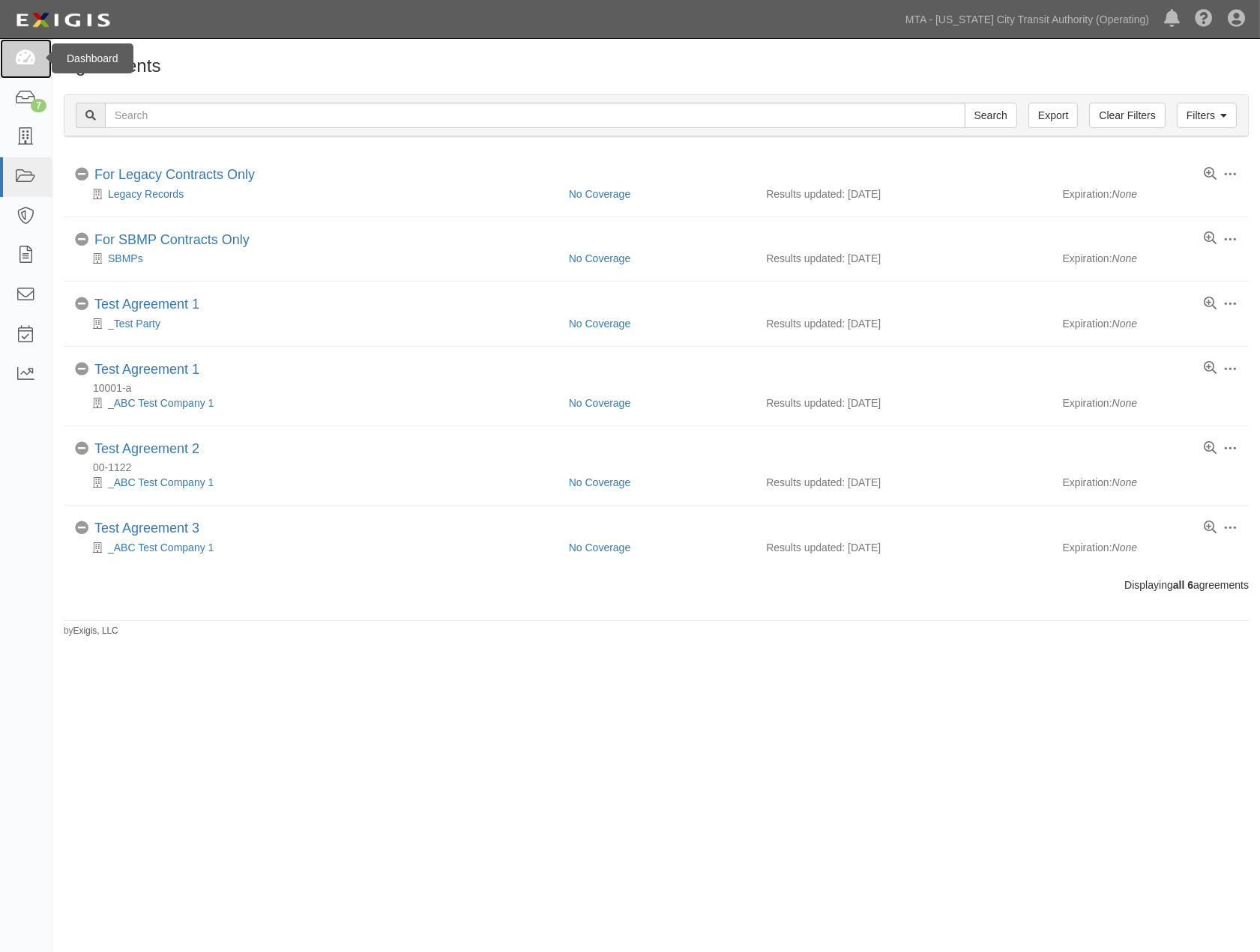
click at [31, 45] on link at bounding box center [25, 58] width 52 height 40
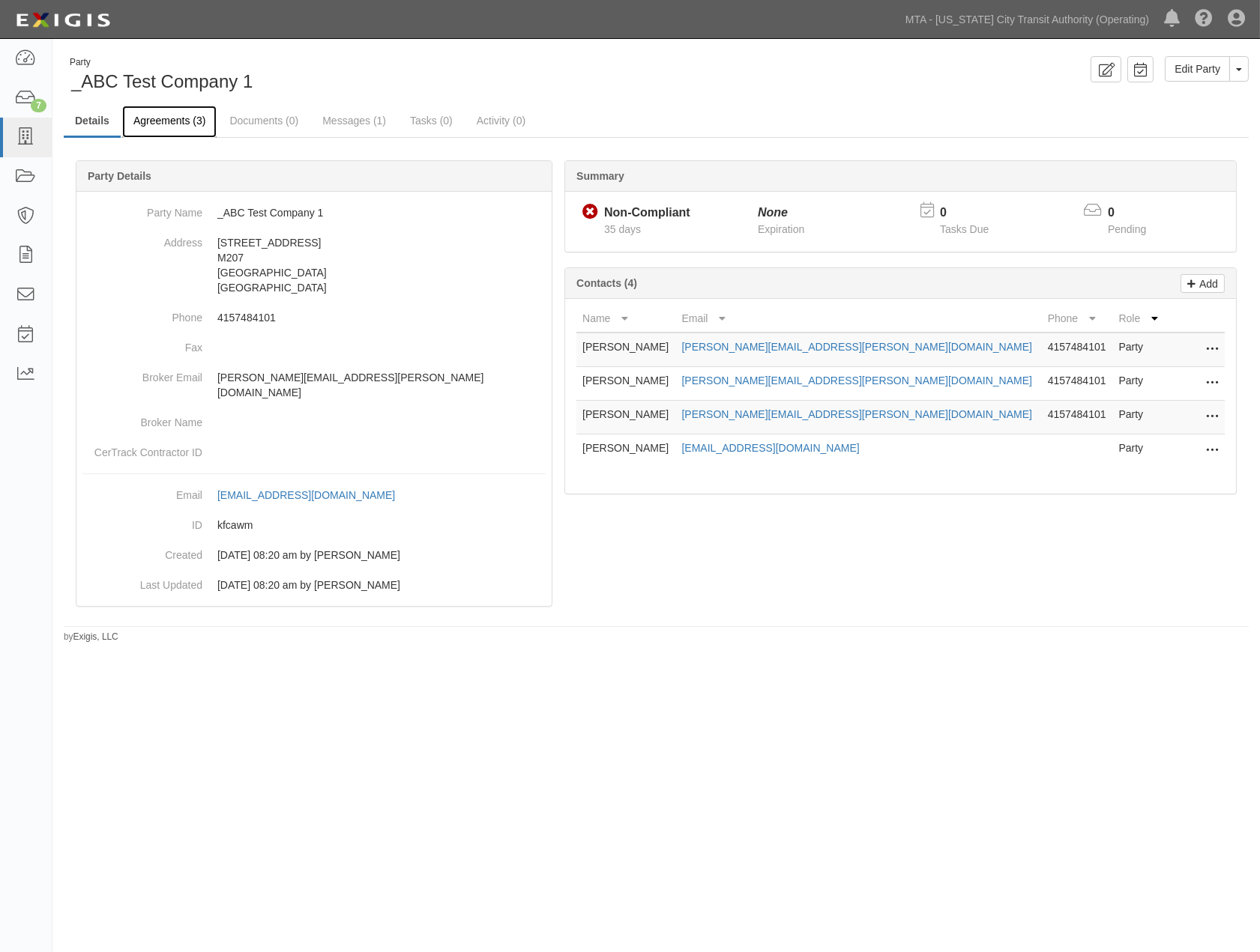
click at [148, 123] on link "Agreements (3)" at bounding box center [170, 121] width 94 height 32
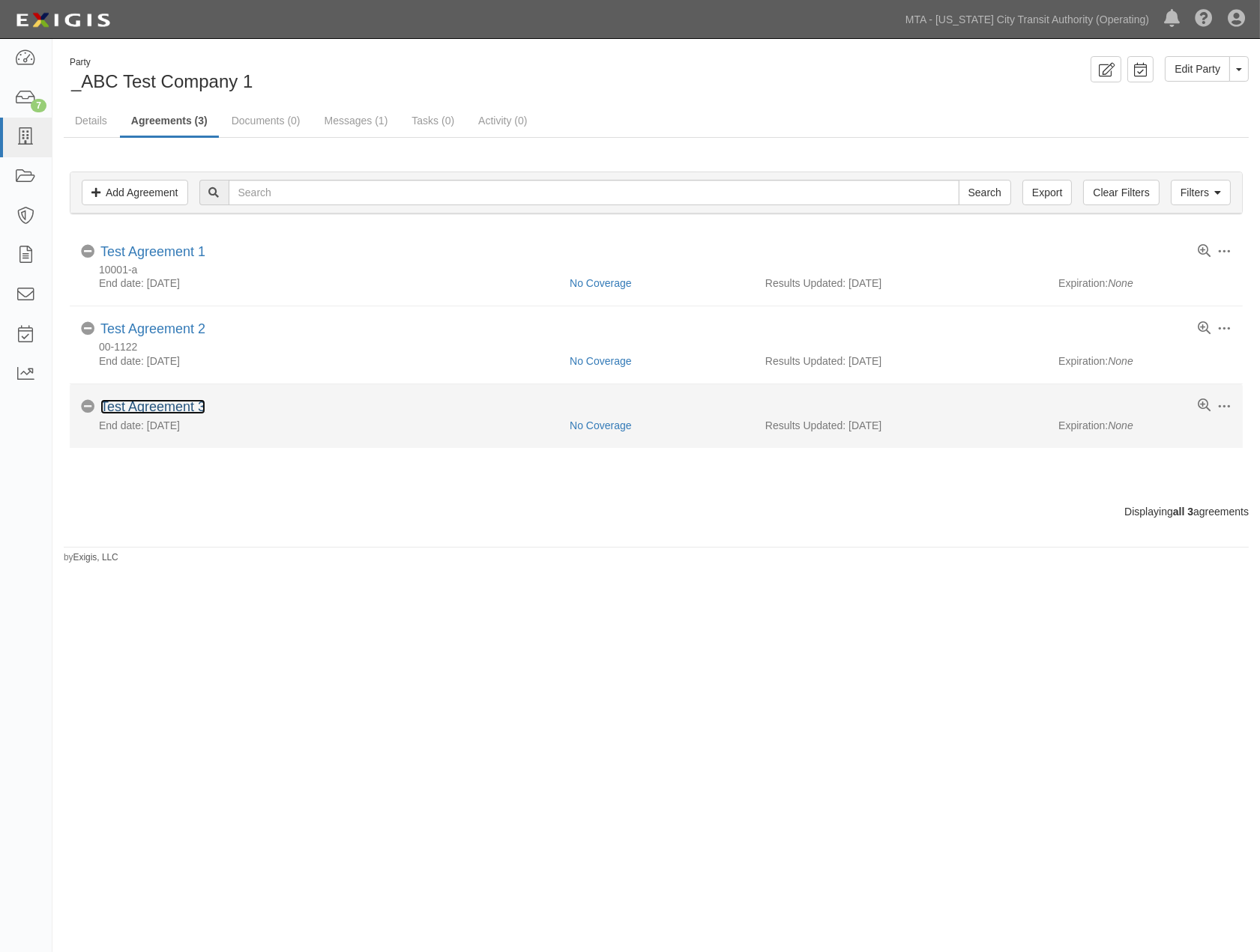
click at [131, 403] on link "Test Agreement 3" at bounding box center [153, 407] width 105 height 15
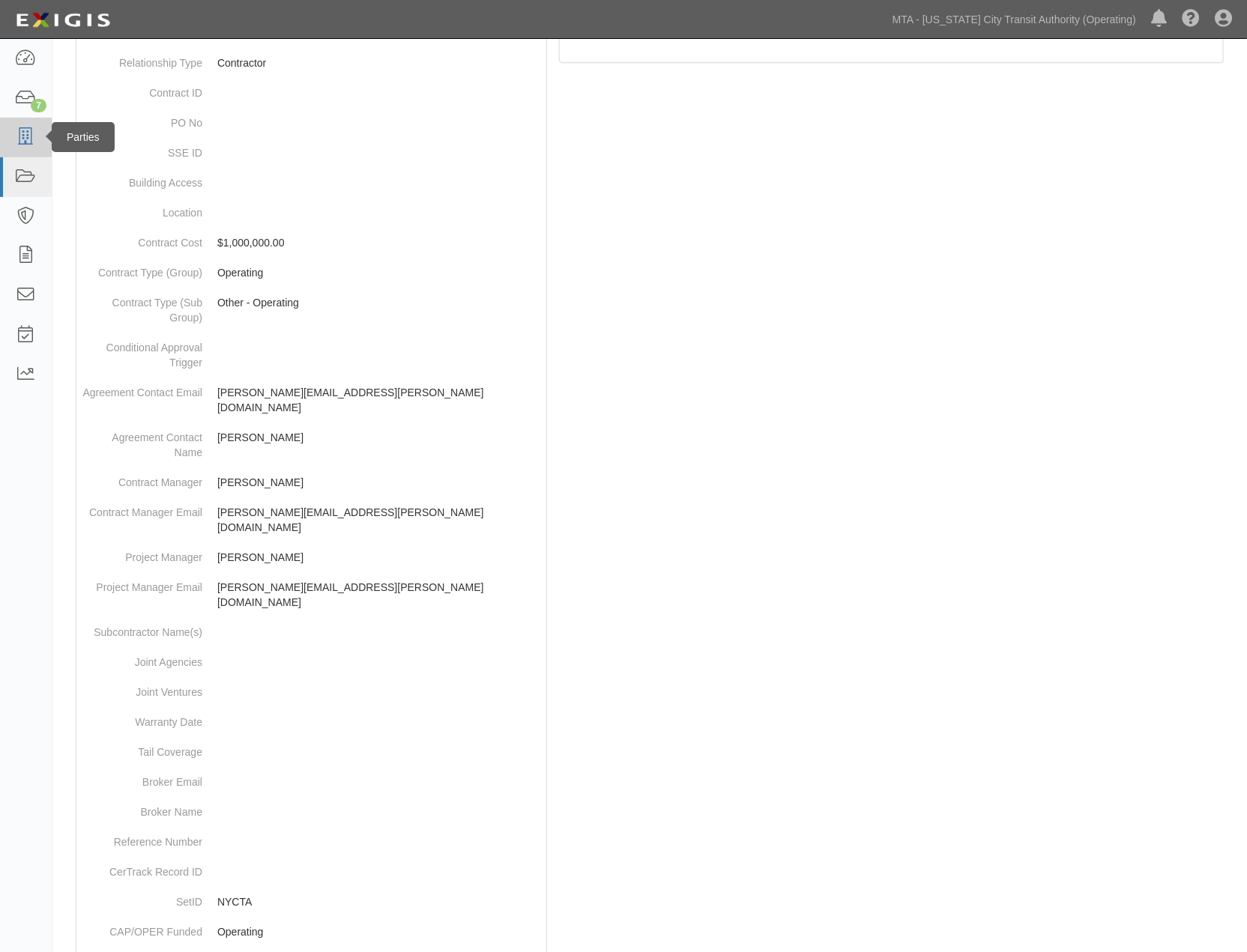
scroll to position [331, 0]
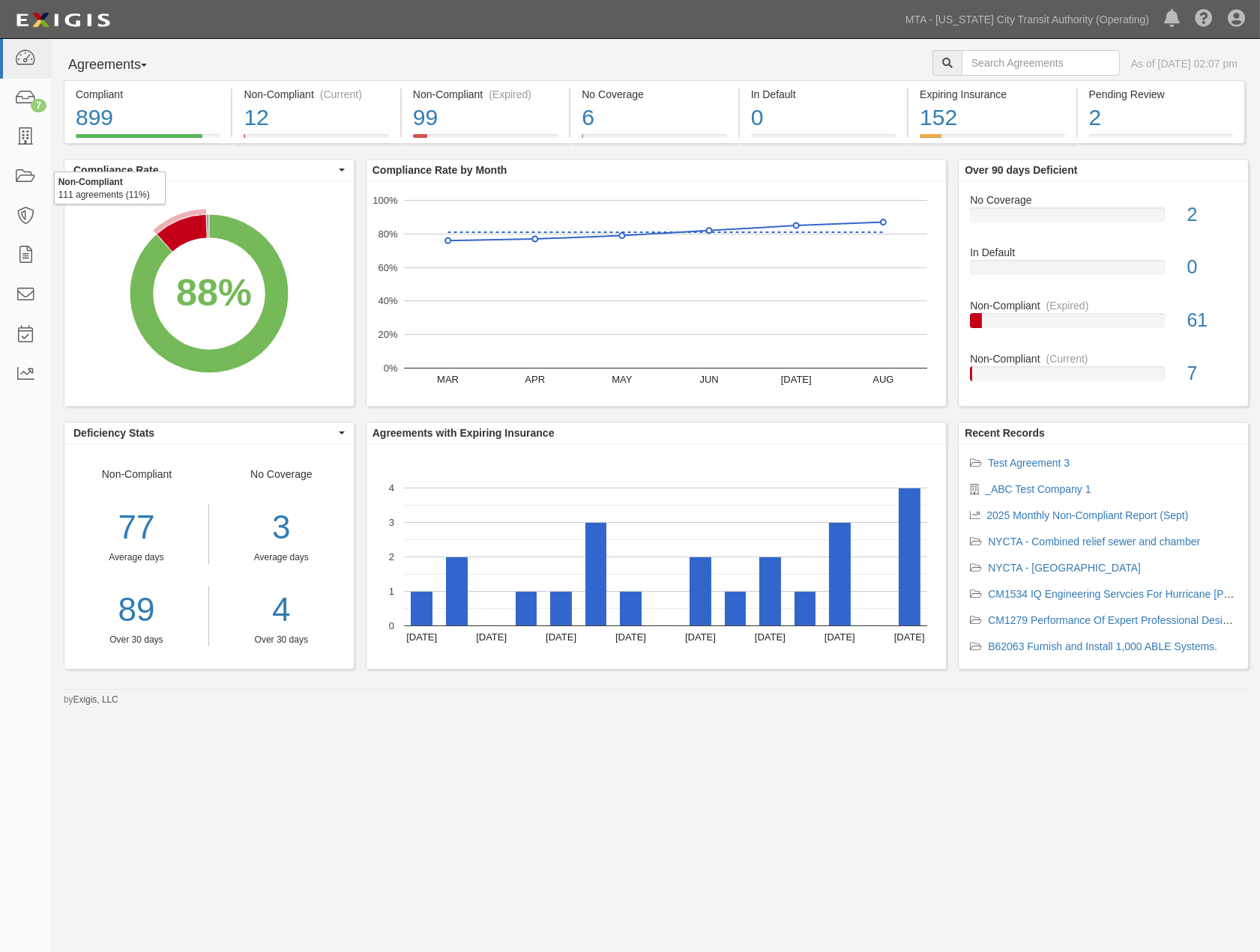
click at [189, 233] on icon "A chart." at bounding box center [181, 234] width 50 height 38
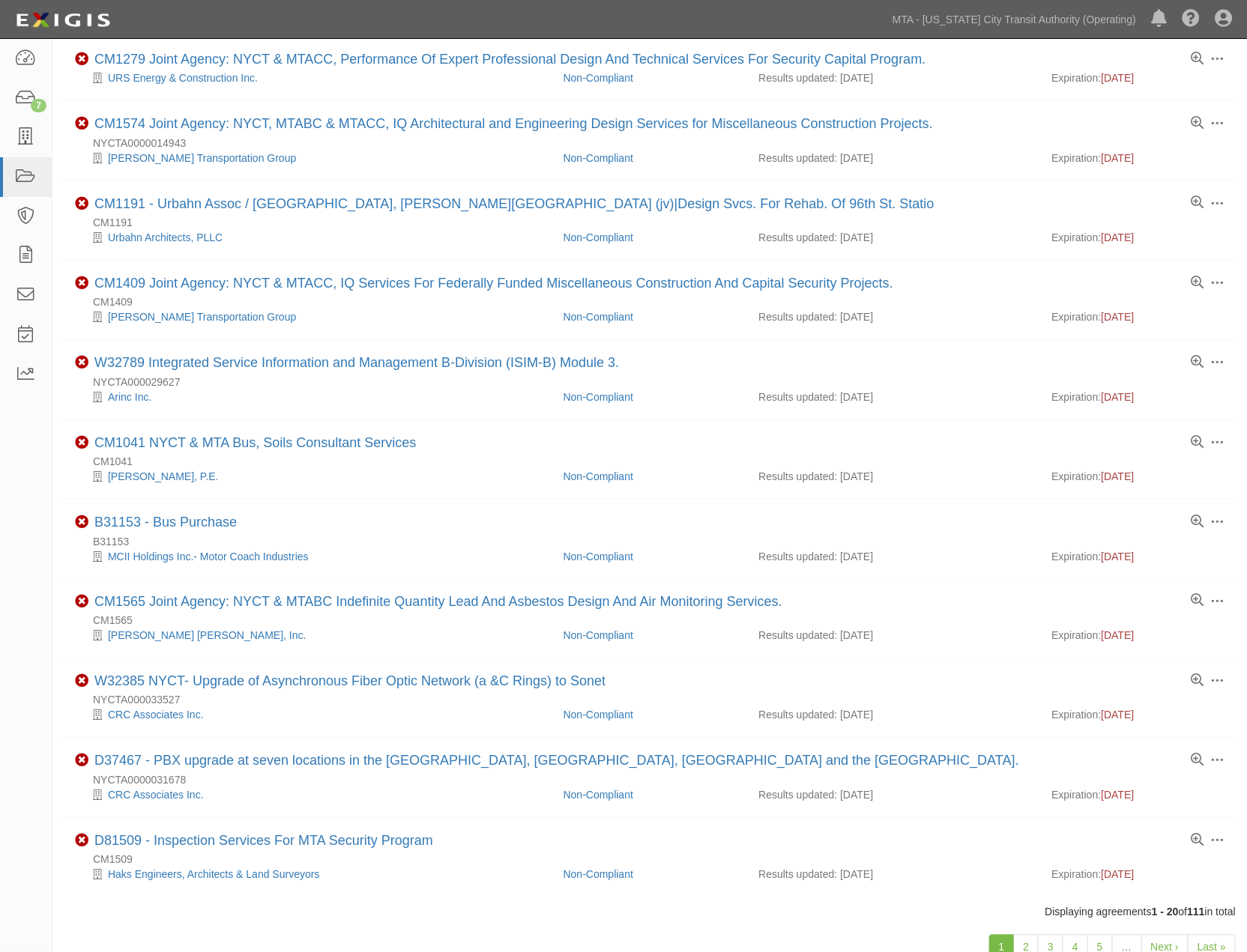
scroll to position [805, 0]
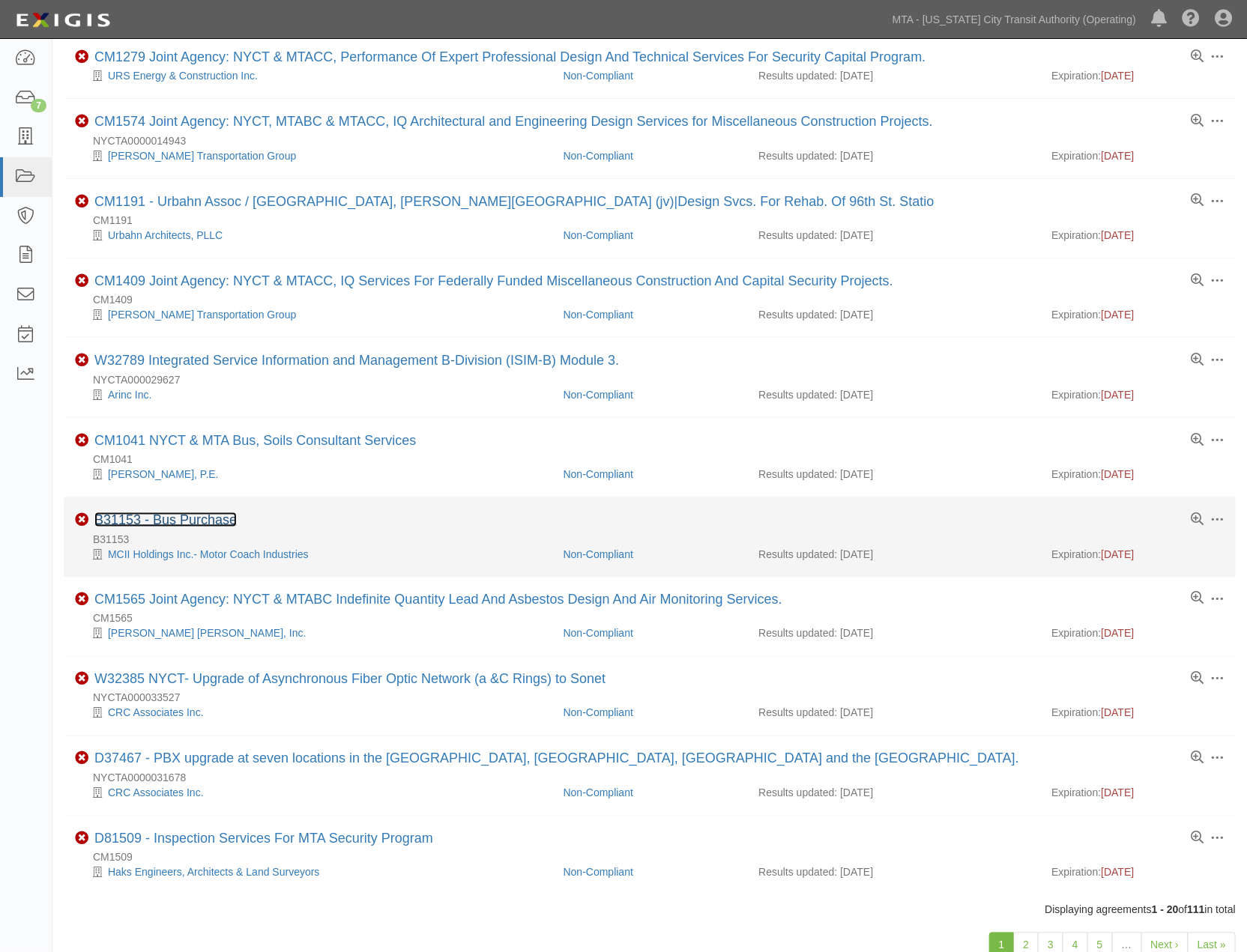
click at [219, 527] on link "B31153 - Bus Purchase" at bounding box center [165, 520] width 142 height 15
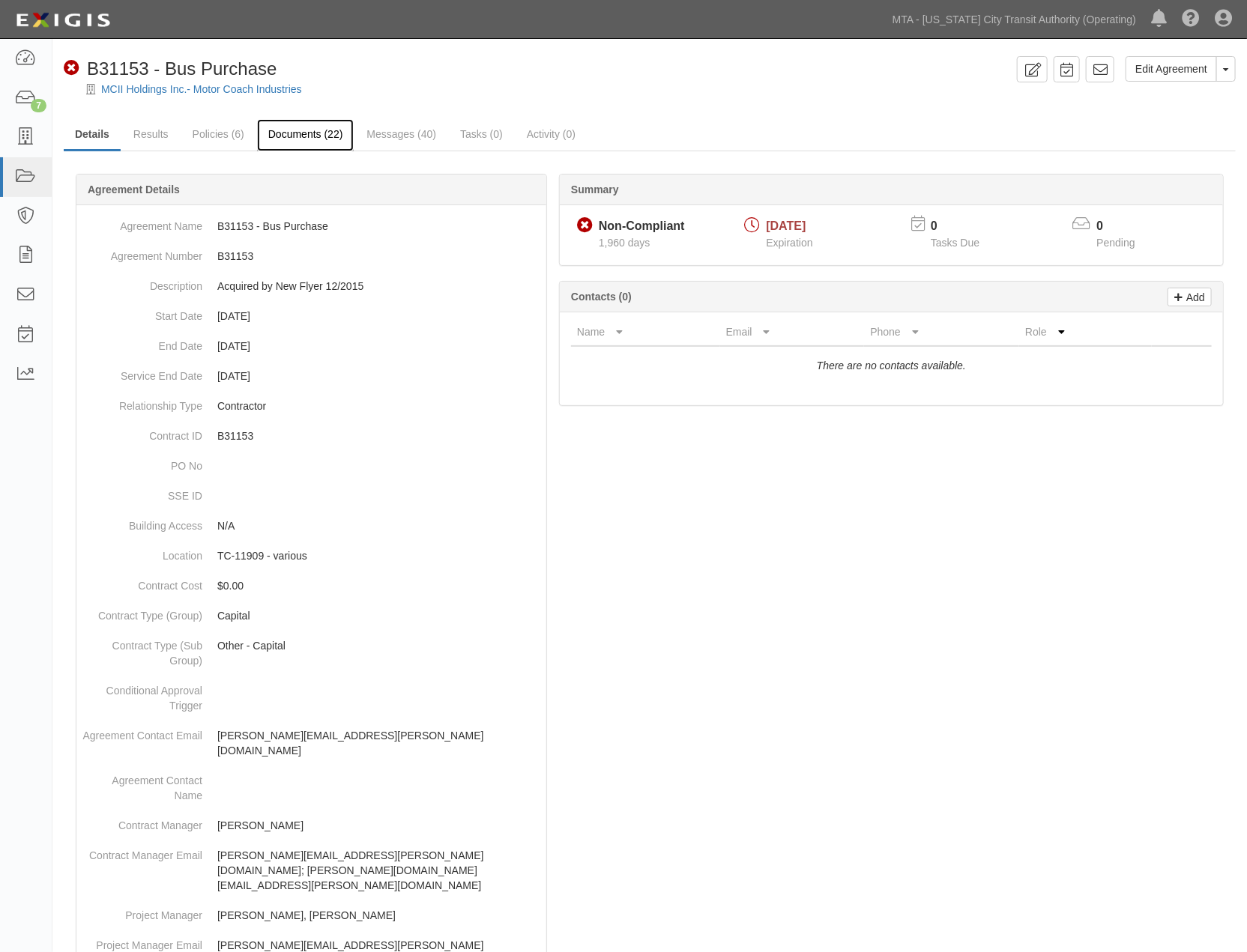
click at [310, 133] on link "Documents (22)" at bounding box center [305, 136] width 97 height 32
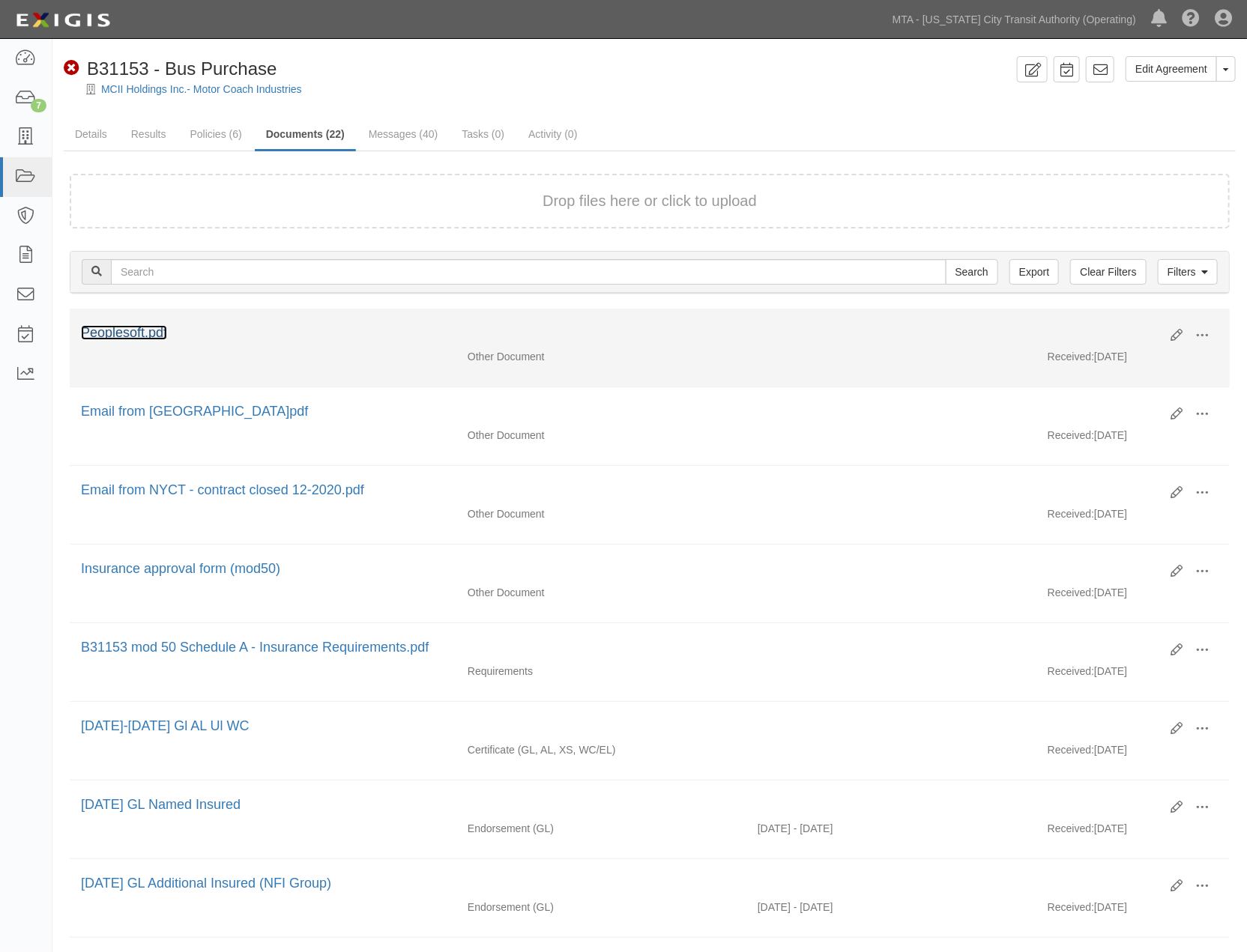
click at [157, 333] on link "Peoplesoft.pdf" at bounding box center [124, 332] width 87 height 15
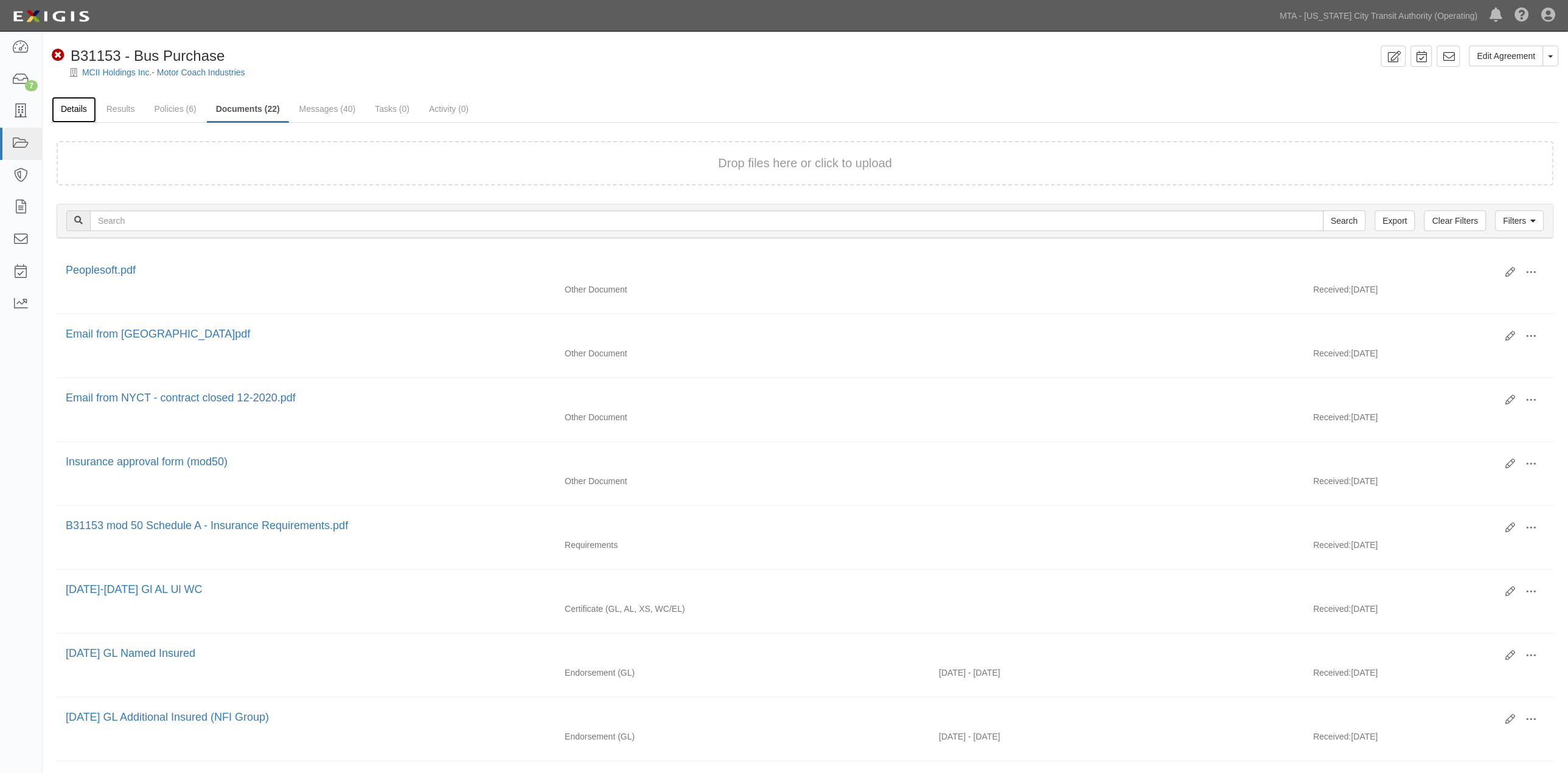
click at [76, 99] on link "Details" at bounding box center [74, 110] width 44 height 26
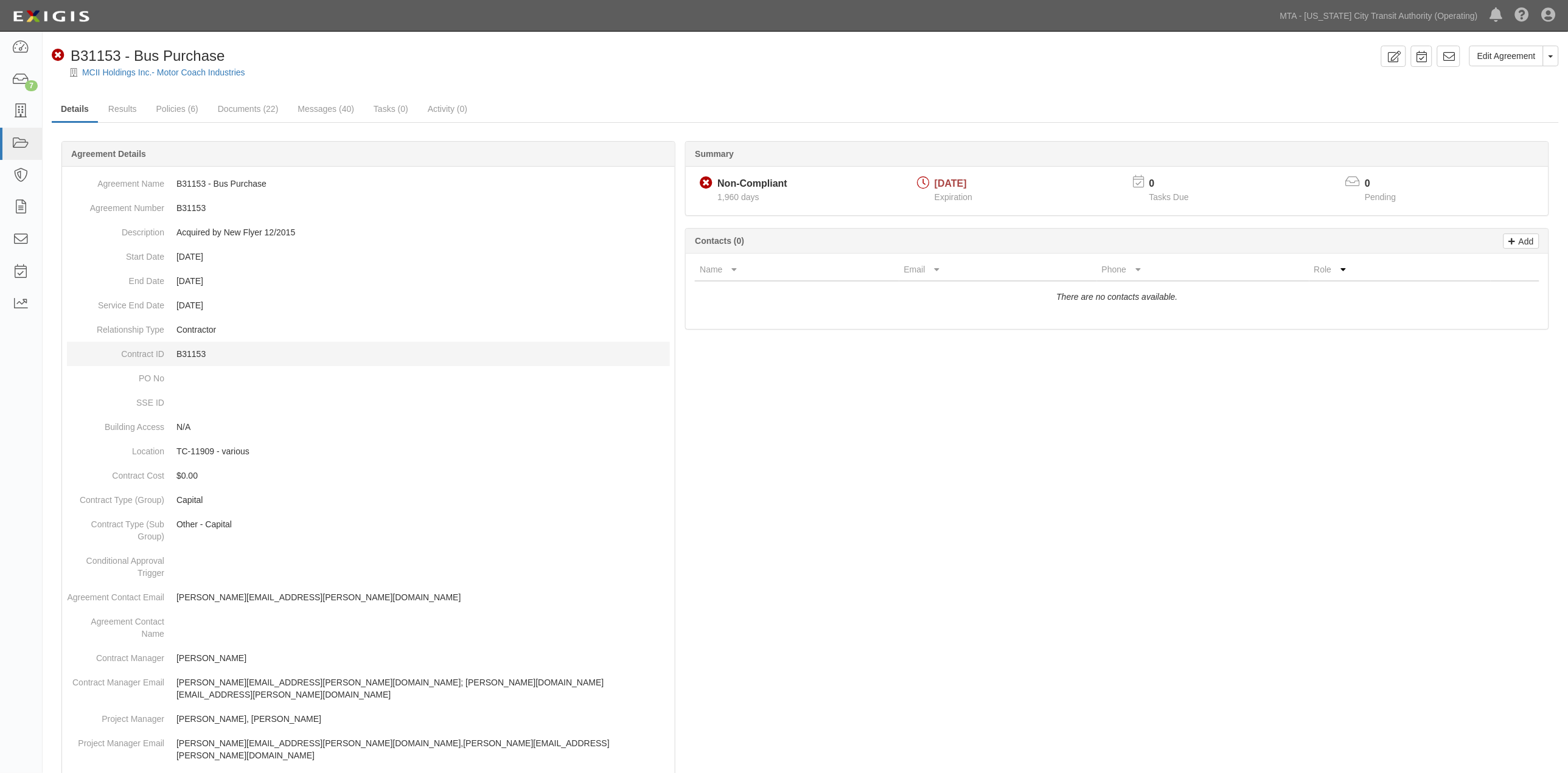
click at [177, 349] on p "B31153" at bounding box center [423, 354] width 493 height 12
copy p "B31153"
